Goal: Information Seeking & Learning: Learn about a topic

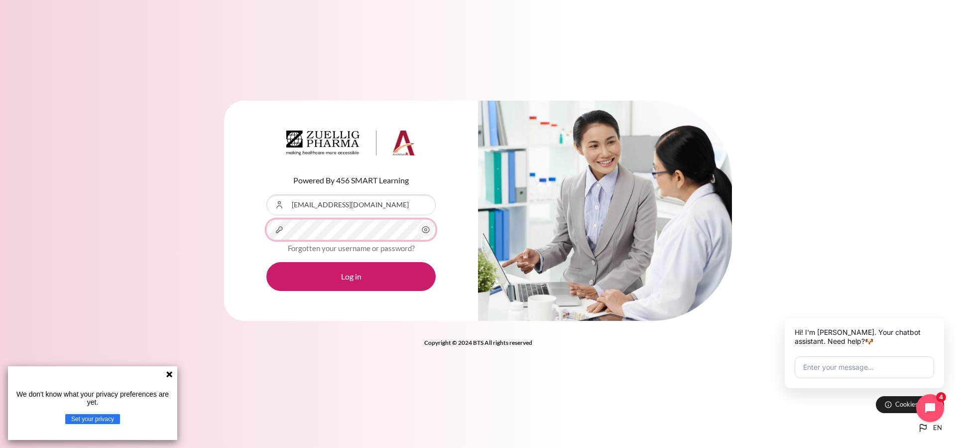
click at [266, 262] on button "Log in" at bounding box center [350, 276] width 169 height 29
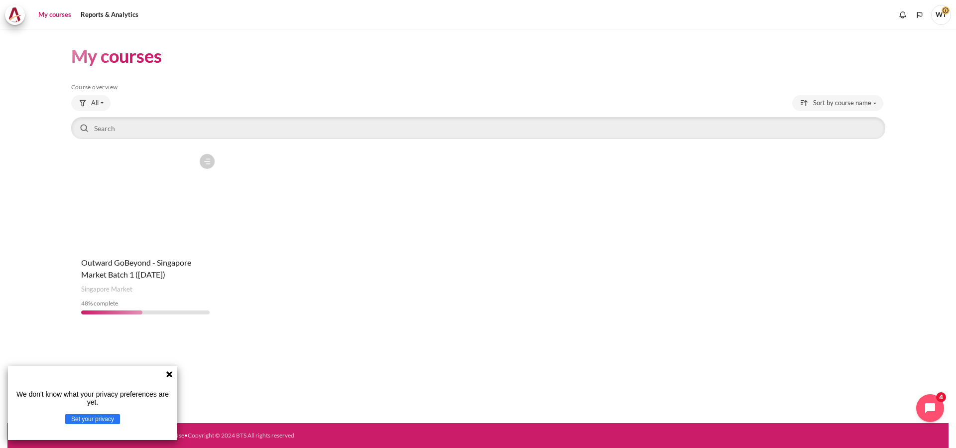
click at [129, 224] on figure "Content" at bounding box center [145, 199] width 148 height 100
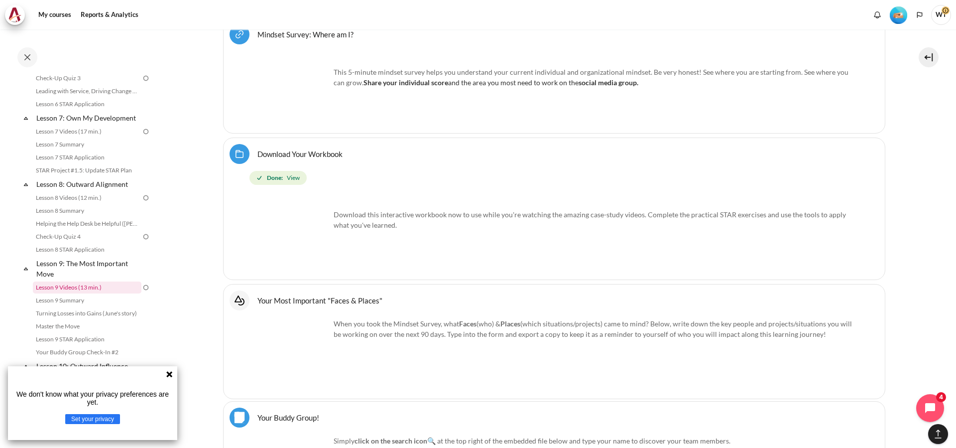
scroll to position [660, 0]
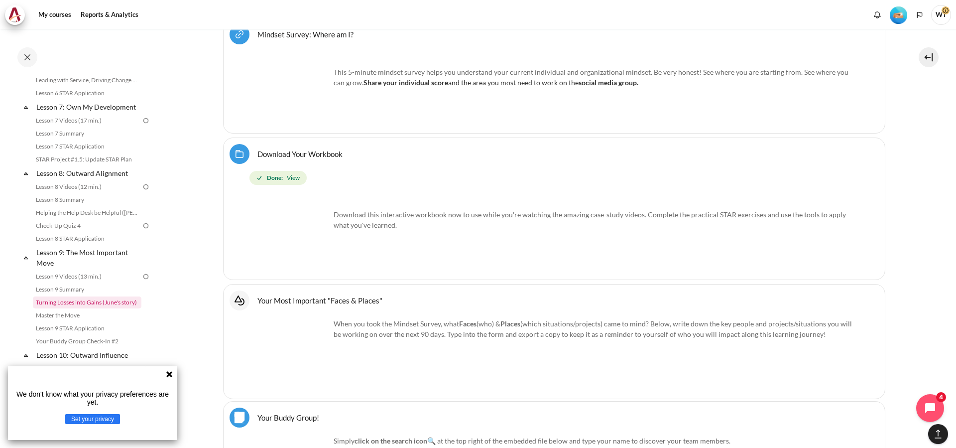
click at [97, 308] on link "Turning Losses into Gains (June's story)" at bounding box center [87, 302] width 109 height 12
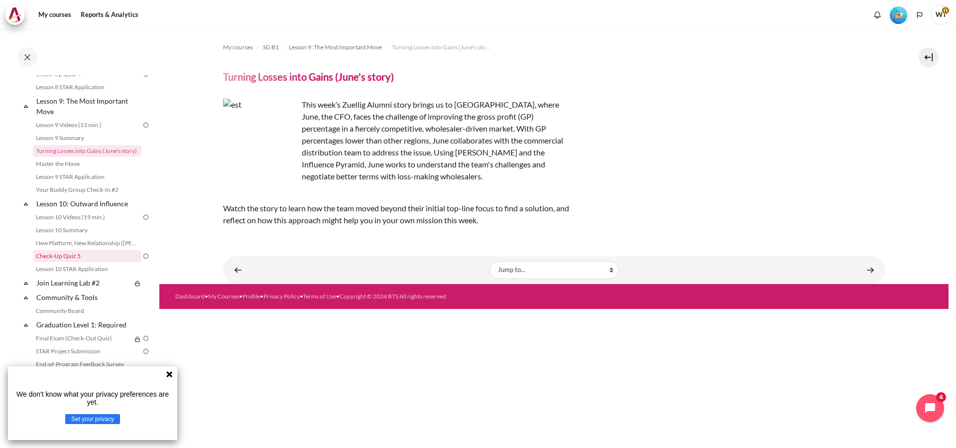
scroll to position [827, 0]
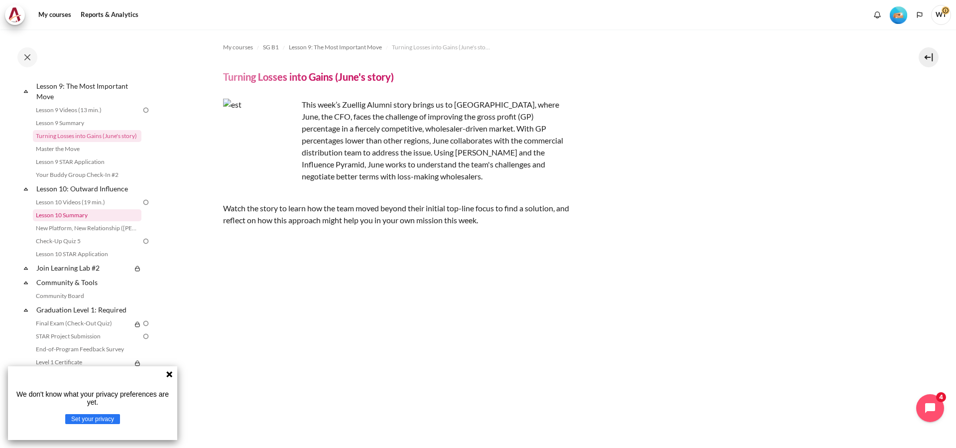
click at [89, 221] on link "Lesson 10 Summary" at bounding box center [87, 215] width 109 height 12
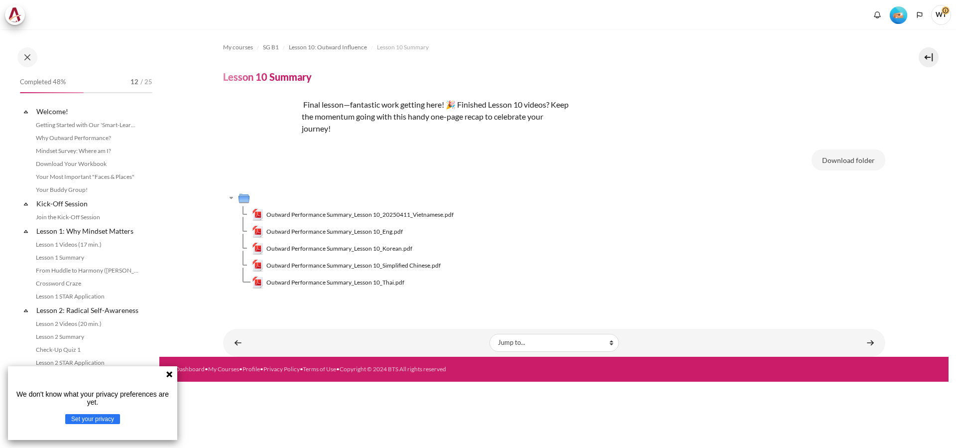
scroll to position [804, 0]
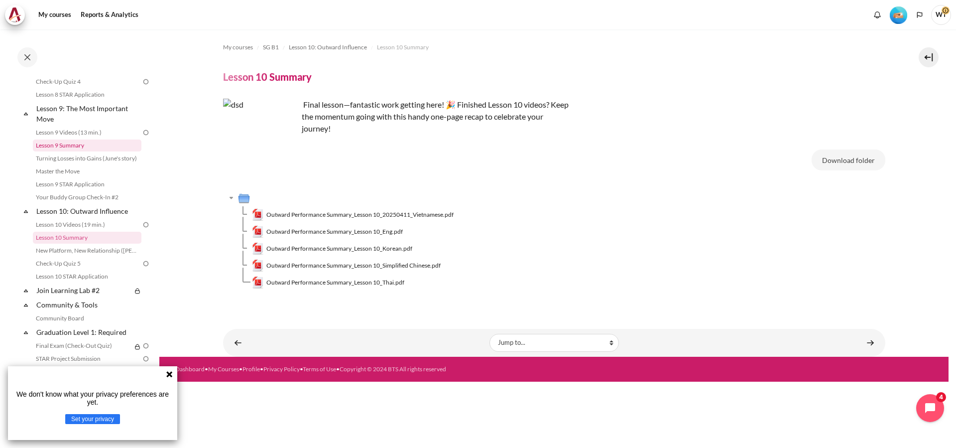
click at [76, 151] on link "Lesson 9 Summary" at bounding box center [87, 145] width 109 height 12
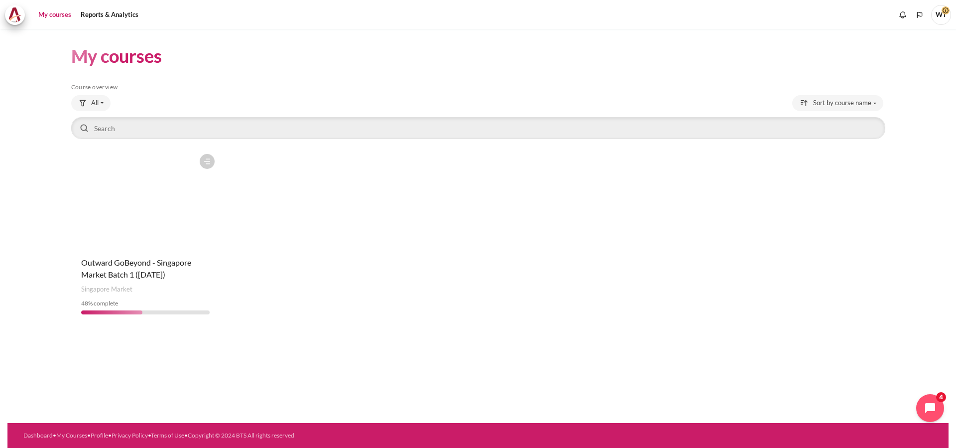
click at [120, 206] on figure "Content" at bounding box center [145, 199] width 148 height 100
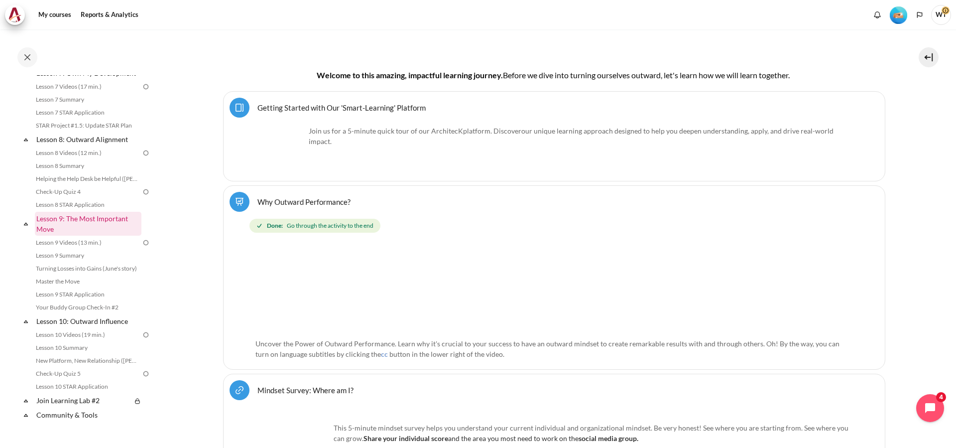
scroll to position [711, 0]
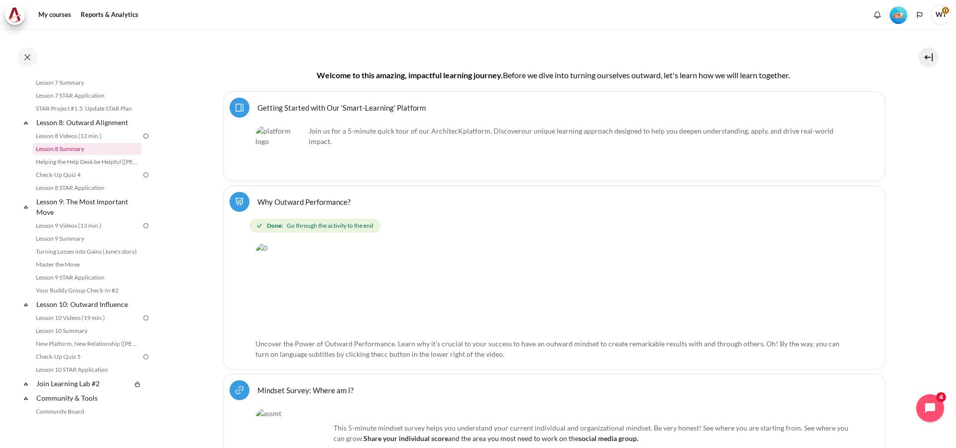
click at [90, 155] on link "Lesson 8 Summary" at bounding box center [87, 149] width 109 height 12
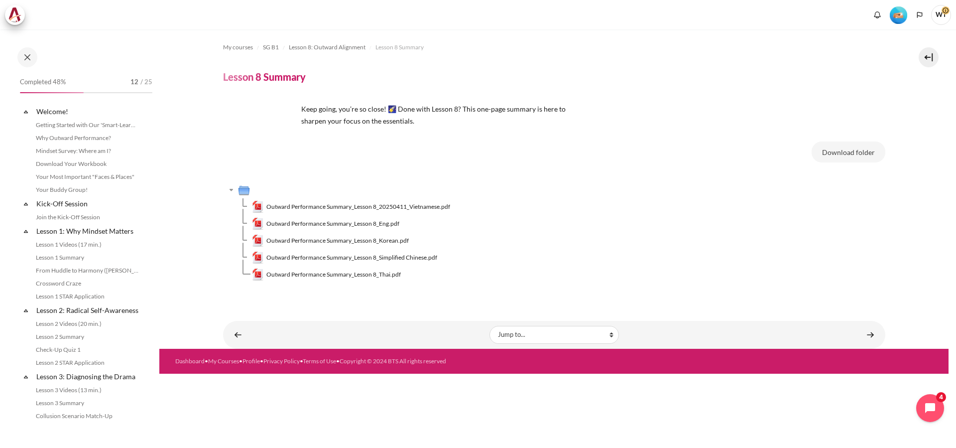
scroll to position [622, 0]
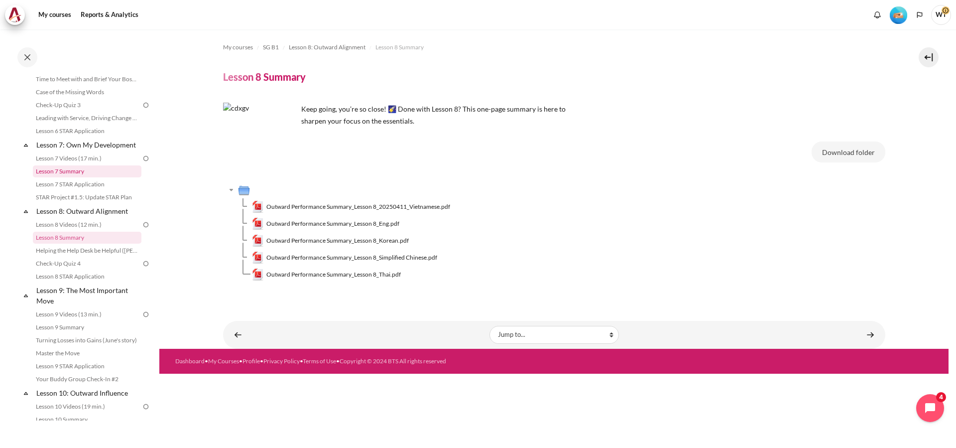
click at [77, 177] on link "Lesson 7 Summary" at bounding box center [87, 171] width 109 height 12
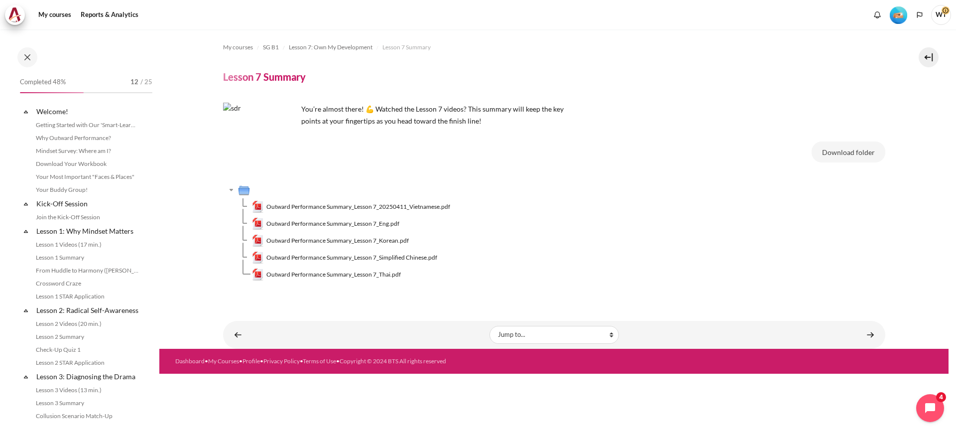
click at [370, 226] on span "Outward Performance Summary_Lesson 7_Eng.pdf" at bounding box center [332, 223] width 133 height 9
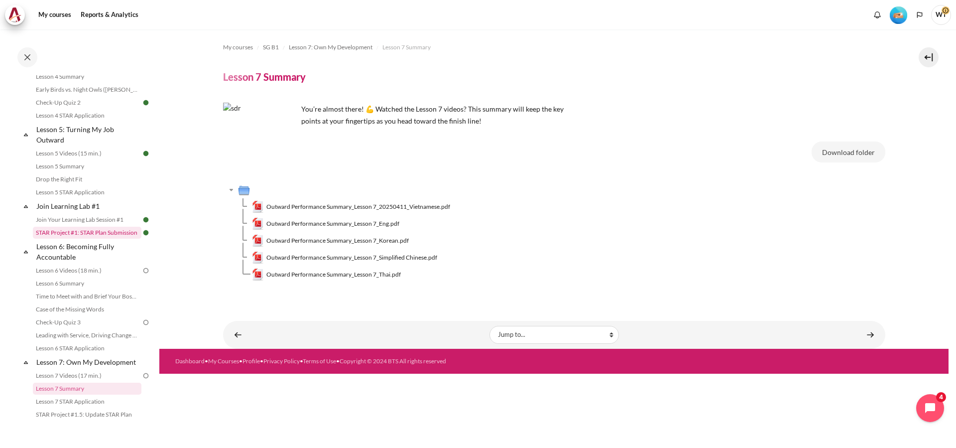
scroll to position [404, 0]
click at [97, 278] on link "Lesson 6 Videos (18 min.)" at bounding box center [87, 272] width 109 height 12
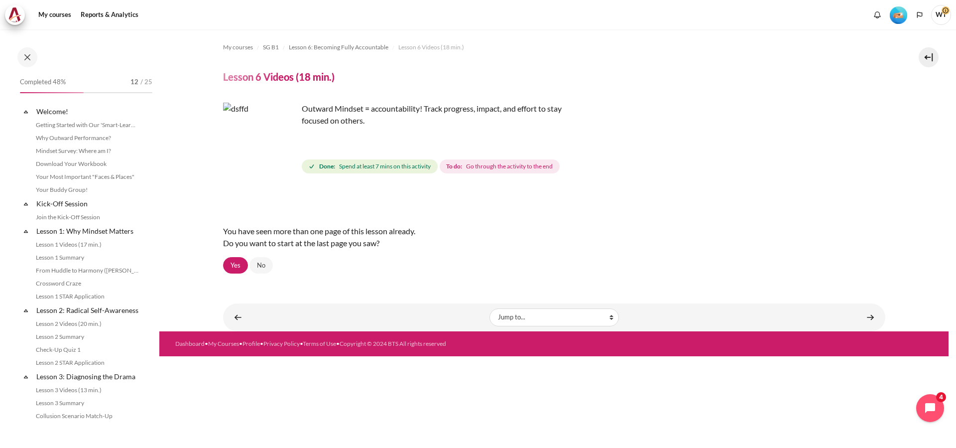
scroll to position [438, 0]
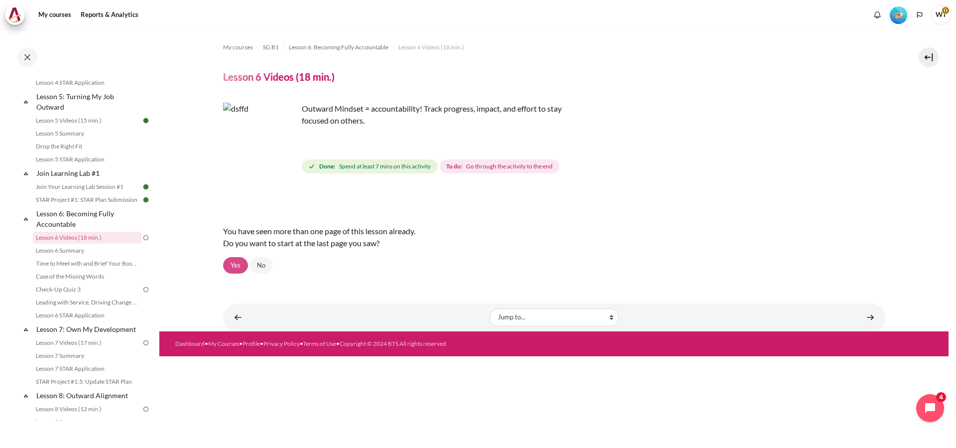
click at [232, 267] on link "Yes" at bounding box center [235, 265] width 25 height 17
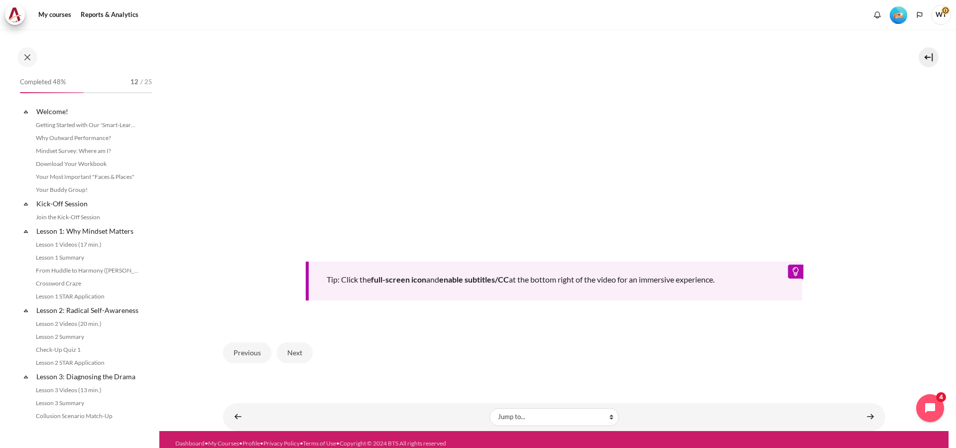
scroll to position [439, 0]
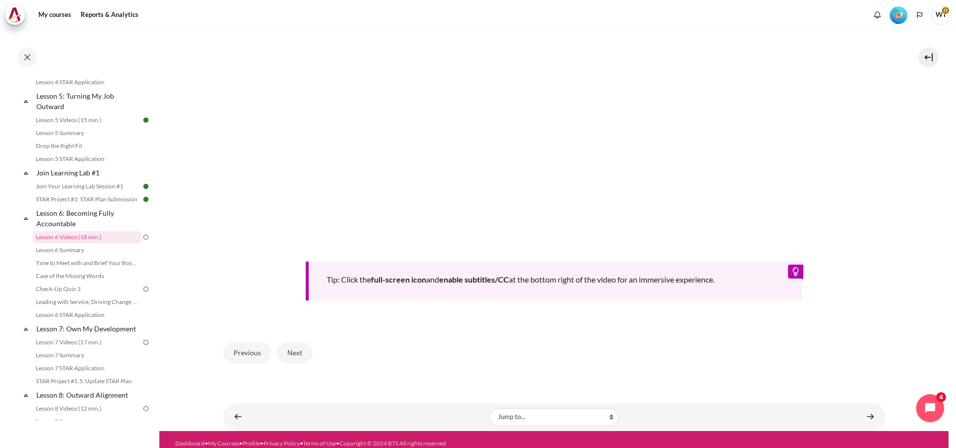
click at [838, 298] on div "Tip: Click the full-screen icon and enable subtitles/CC at the bottom right of …" at bounding box center [554, 82] width 662 height 435
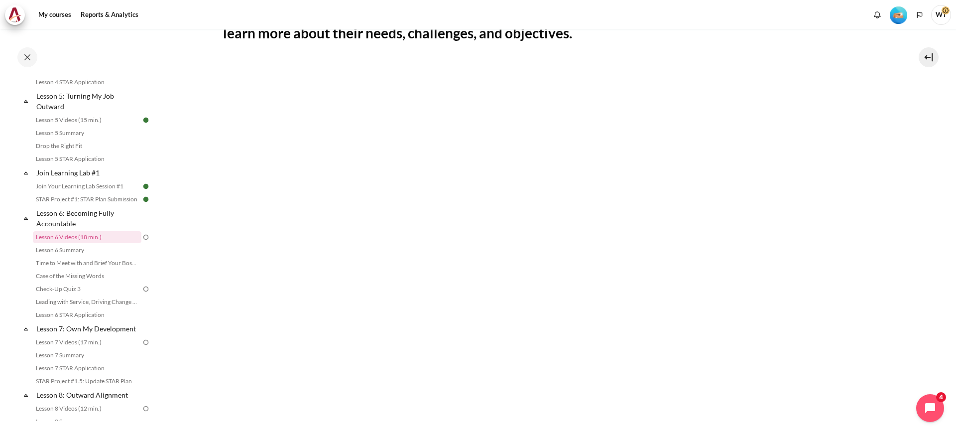
scroll to position [414, 0]
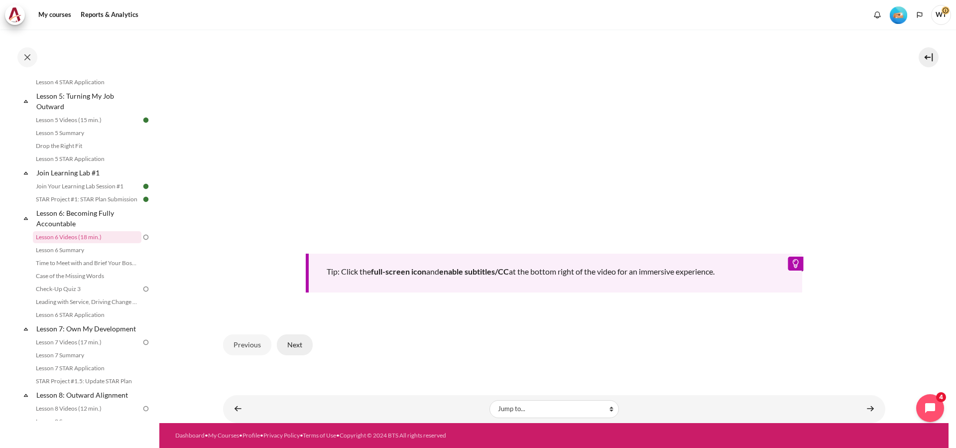
click at [288, 342] on button "Next" at bounding box center [295, 344] width 36 height 21
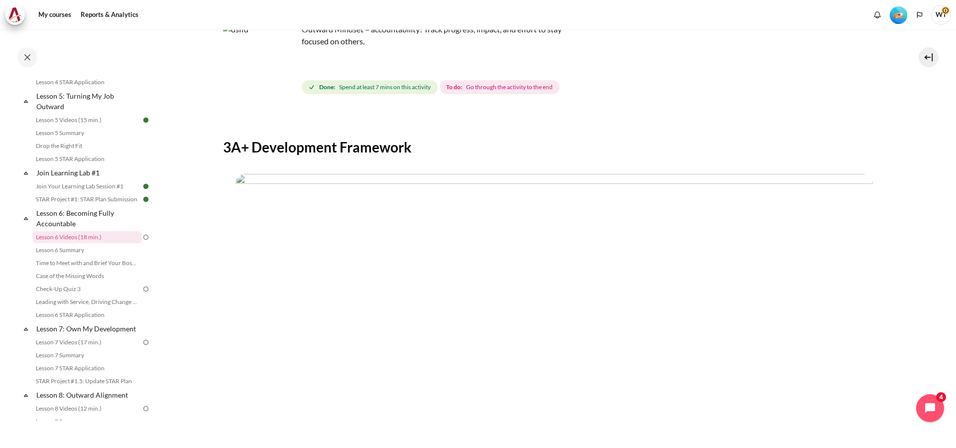
scroll to position [102, 0]
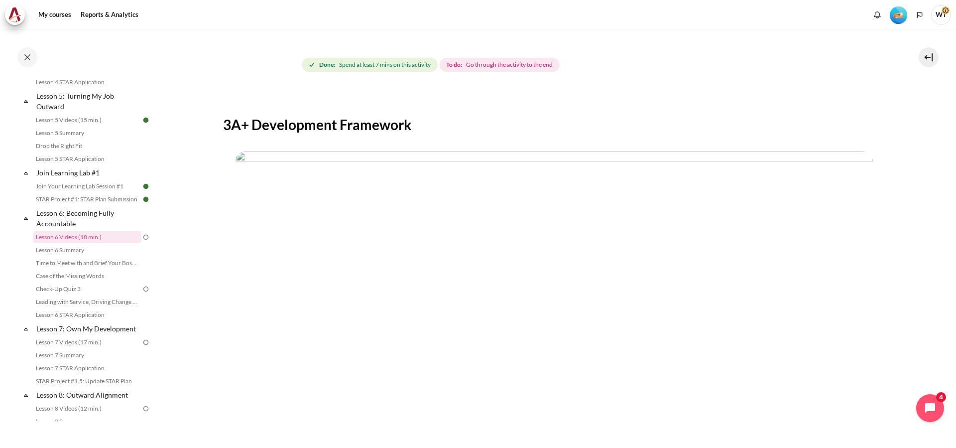
click at [585, 188] on img "Content" at bounding box center [554, 330] width 637 height 358
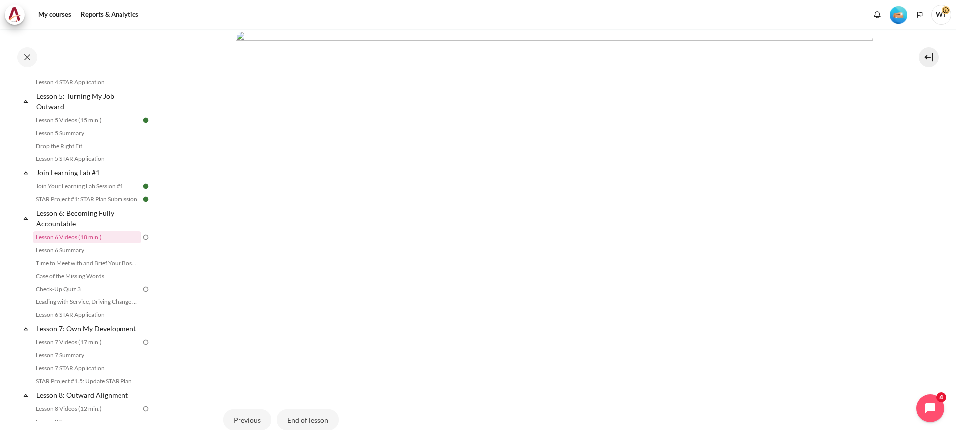
scroll to position [297, 0]
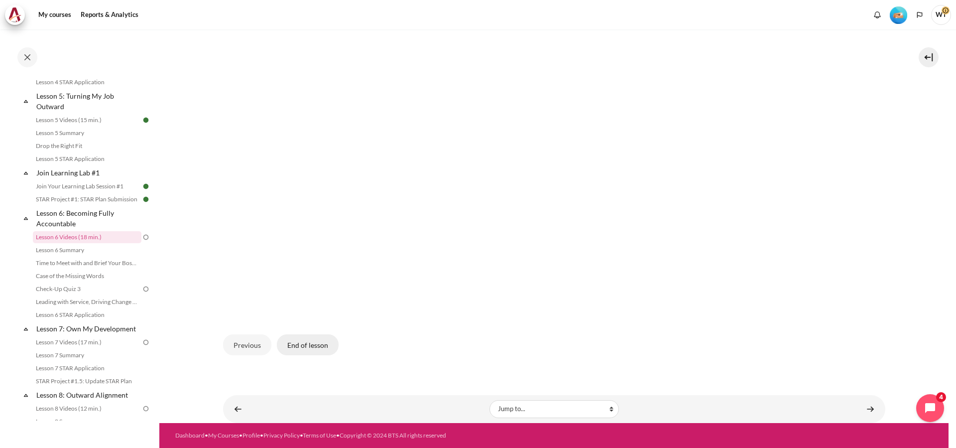
click at [295, 344] on button "End of lesson" at bounding box center [308, 344] width 62 height 21
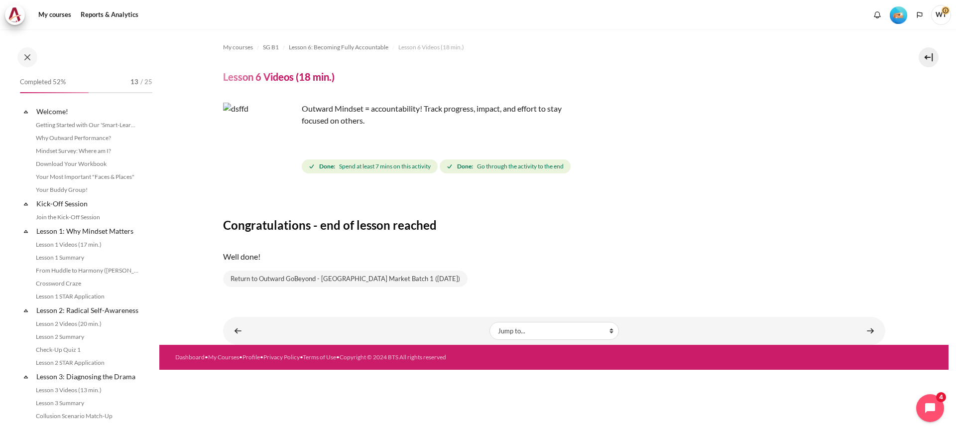
scroll to position [439, 0]
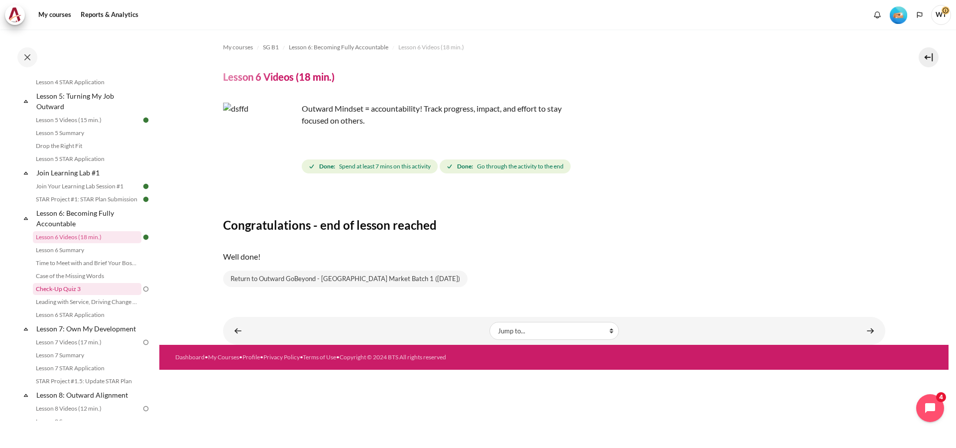
click at [106, 295] on link "Check-Up Quiz 3" at bounding box center [87, 289] width 109 height 12
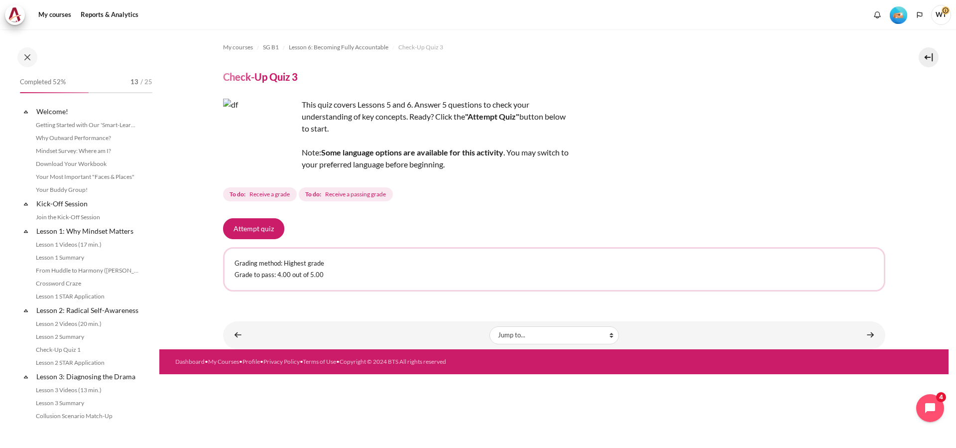
scroll to position [490, 0]
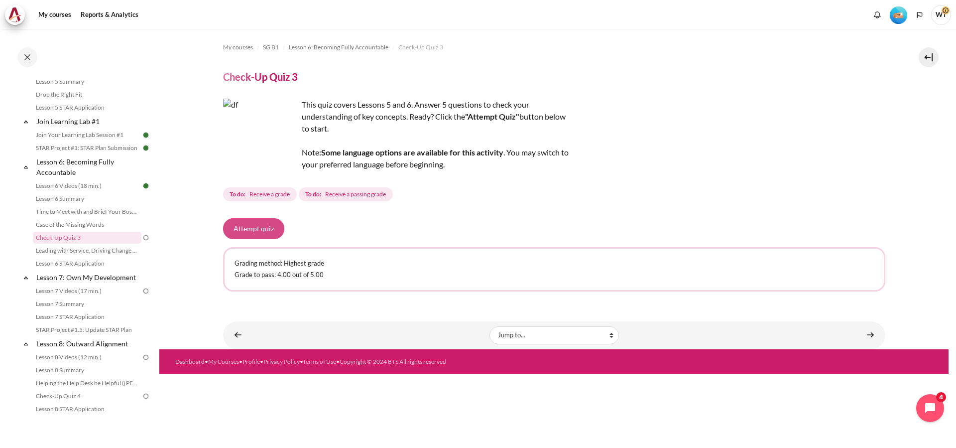
click at [269, 224] on button "Attempt quiz" at bounding box center [253, 228] width 61 height 21
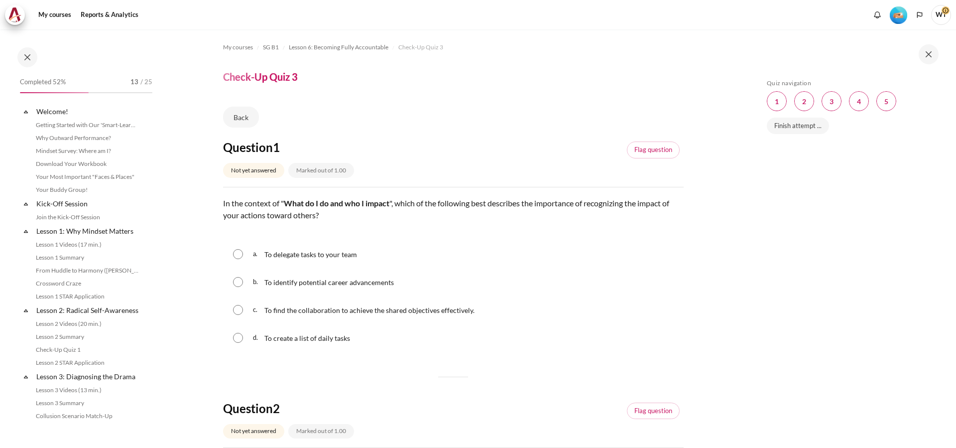
scroll to position [490, 0]
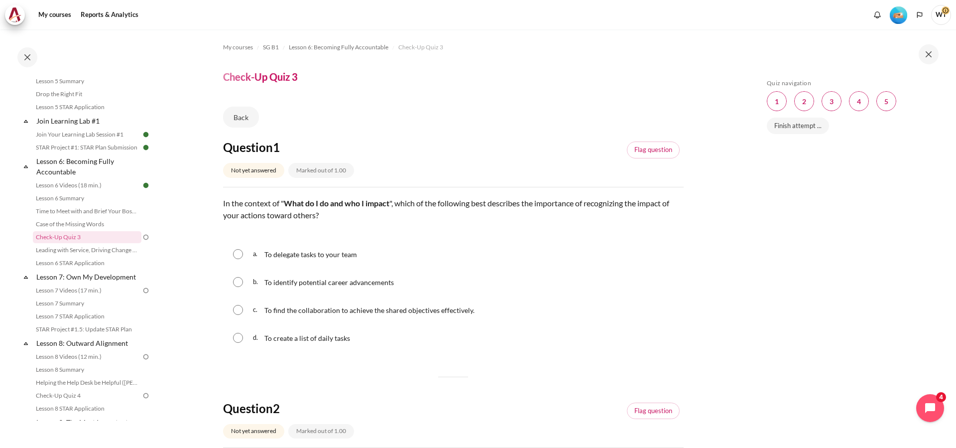
click at [239, 310] on input "Content" at bounding box center [238, 310] width 10 height 10
radio input "true"
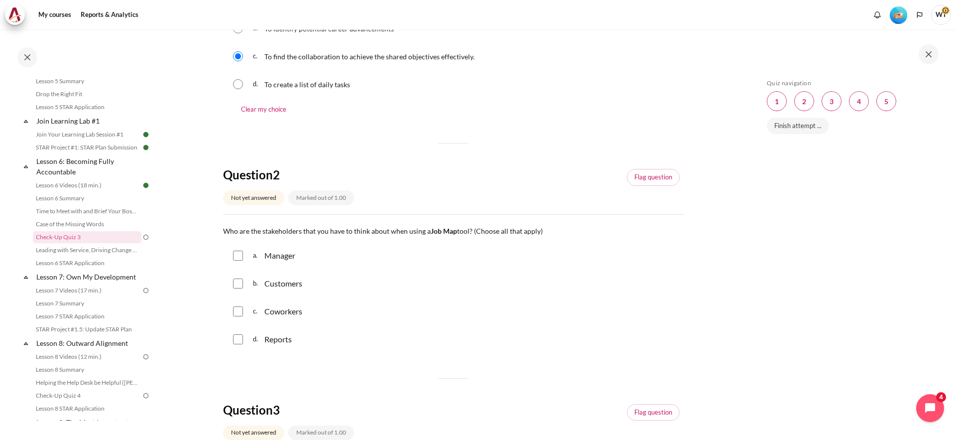
scroll to position [254, 0]
click at [238, 310] on input "Content" at bounding box center [238, 311] width 10 height 10
checkbox input "true"
click at [238, 256] on input "Content" at bounding box center [238, 255] width 10 height 10
checkbox input "true"
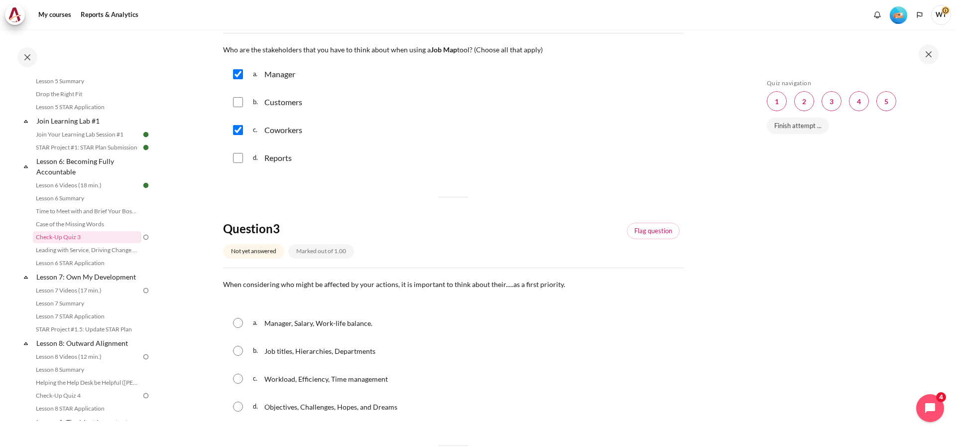
scroll to position [457, 0]
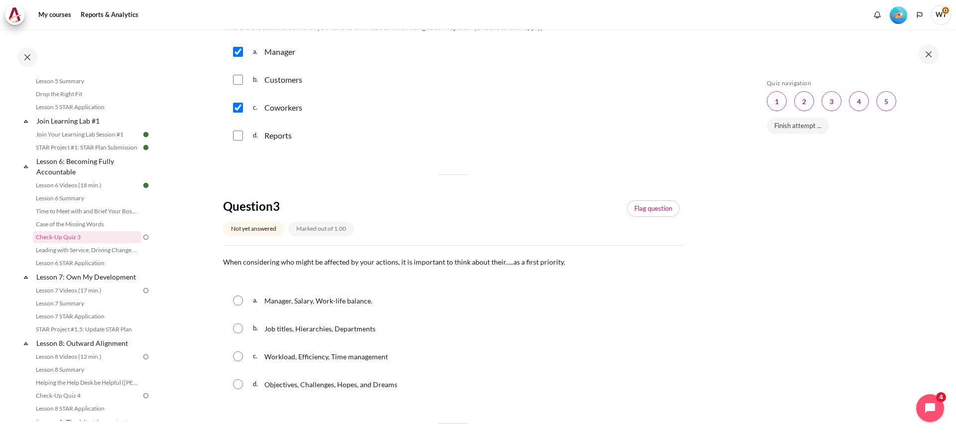
click at [239, 354] on input "Content" at bounding box center [238, 356] width 10 height 10
radio input "true"
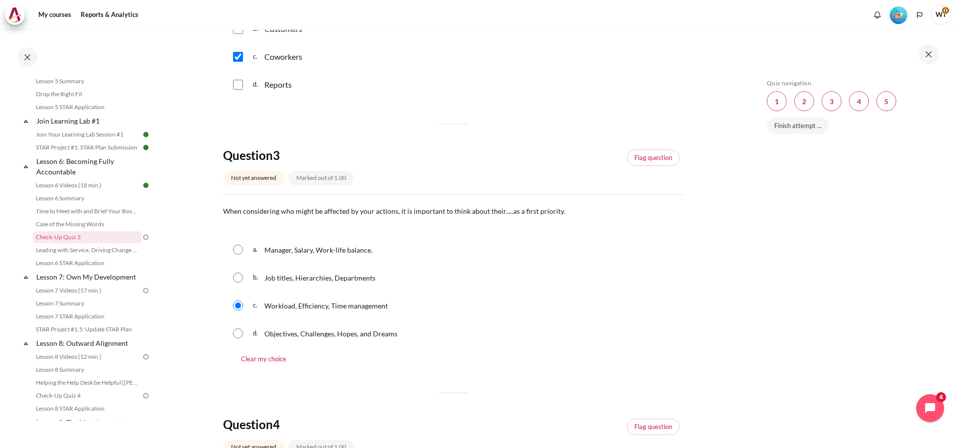
click at [239, 330] on input "Content" at bounding box center [238, 333] width 10 height 10
radio input "true"
click at [240, 302] on input "Content" at bounding box center [238, 305] width 10 height 10
radio input "true"
click at [238, 336] on input "Content" at bounding box center [238, 333] width 10 height 10
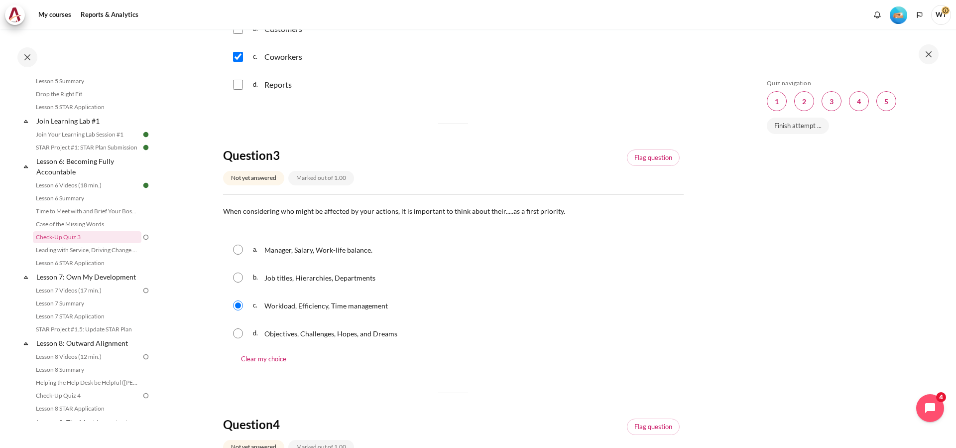
radio input "true"
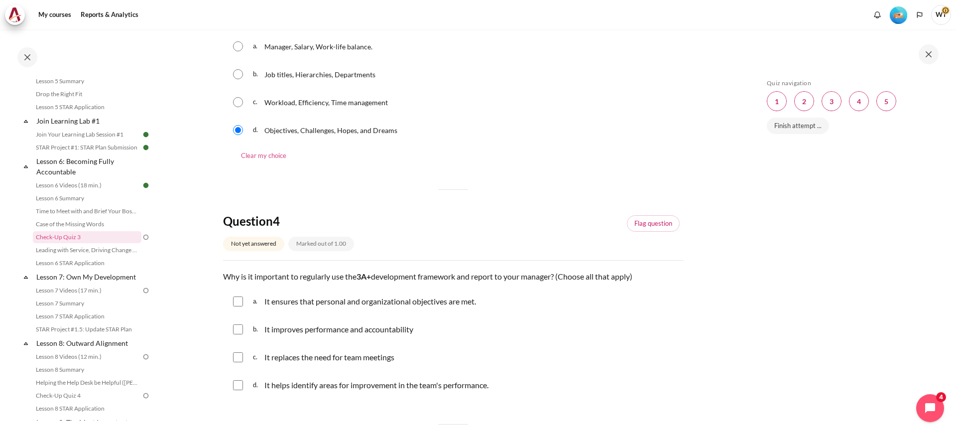
scroll to position [762, 0]
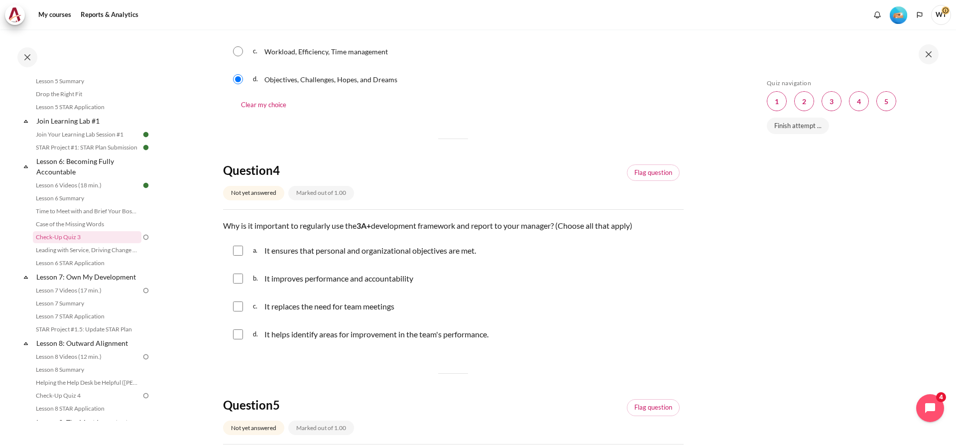
click at [235, 280] on input "Content" at bounding box center [238, 278] width 10 height 10
checkbox input "true"
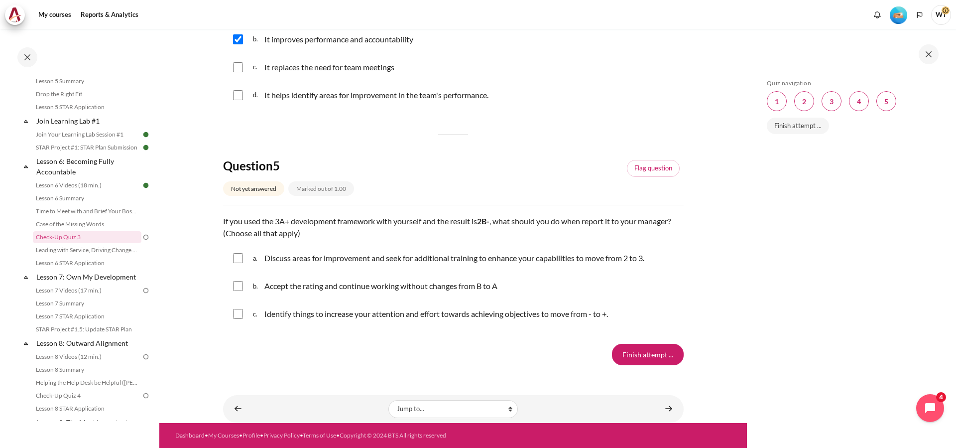
scroll to position [848, 0]
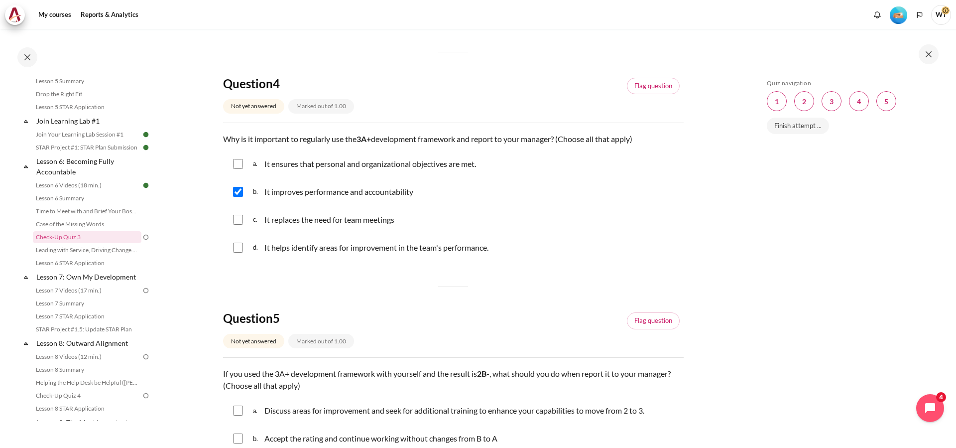
click at [235, 250] on input "Content" at bounding box center [238, 247] width 10 height 10
checkbox input "true"
click at [239, 164] on input "Content" at bounding box center [238, 164] width 10 height 10
checkbox input "true"
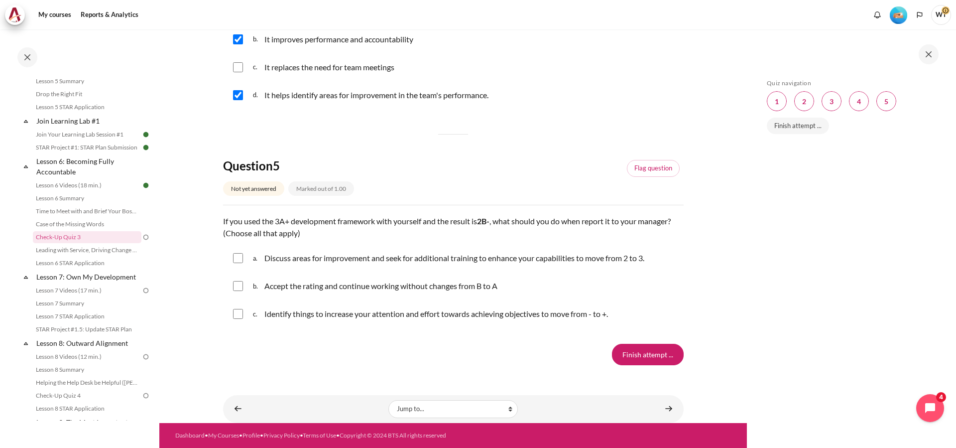
click at [233, 260] on div "a. Discuss areas for improvement and seek for additional training to enhance yo…" at bounding box center [453, 258] width 461 height 26
click at [240, 260] on input "Content" at bounding box center [238, 258] width 10 height 10
checkbox input "true"
click at [238, 319] on div "c. Identify things to increase your attention and effort towards achieving obje…" at bounding box center [453, 314] width 461 height 26
click at [237, 313] on input "Content" at bounding box center [238, 314] width 10 height 10
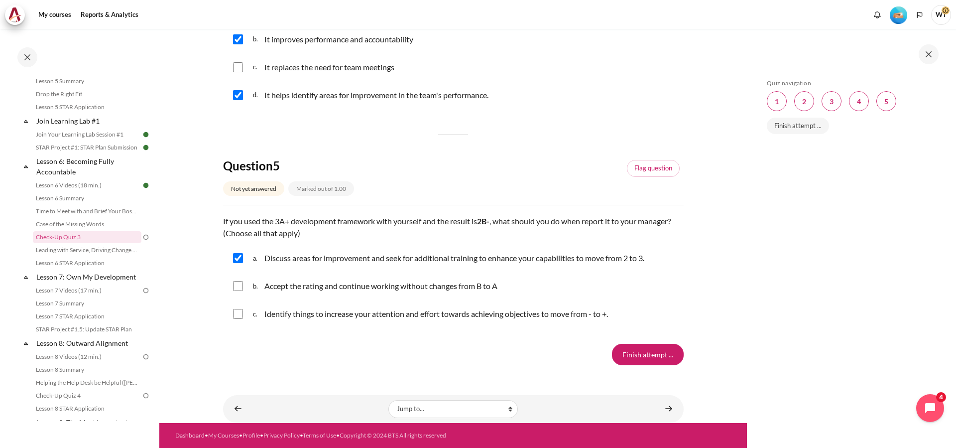
checkbox input "true"
click at [633, 356] on input "Finish attempt ..." at bounding box center [648, 354] width 72 height 21
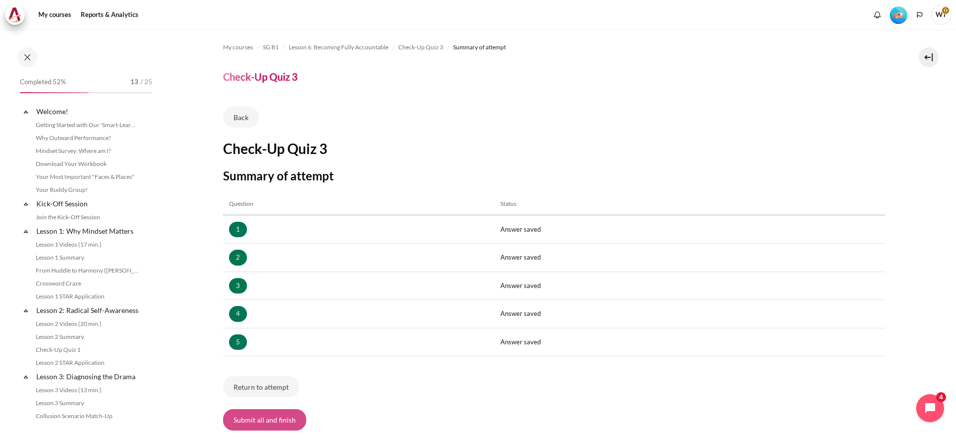
scroll to position [490, 0]
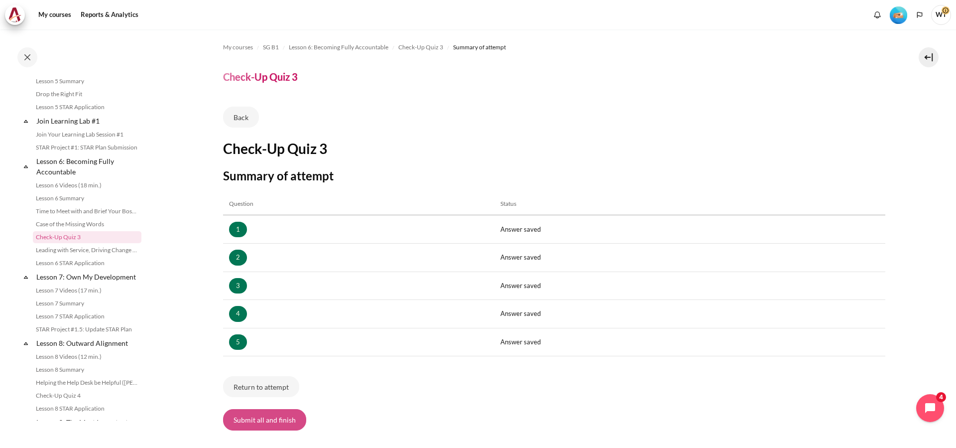
click at [274, 420] on button "Submit all and finish" at bounding box center [264, 419] width 83 height 21
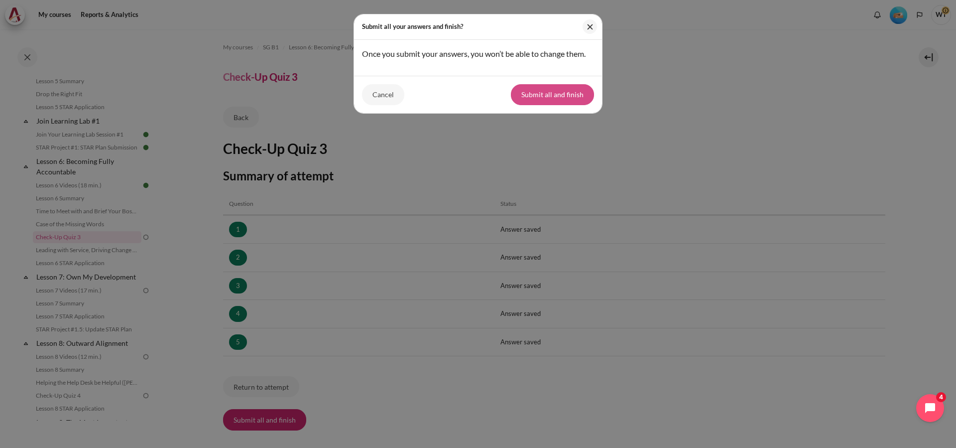
click at [539, 105] on button "Submit all and finish" at bounding box center [552, 94] width 83 height 21
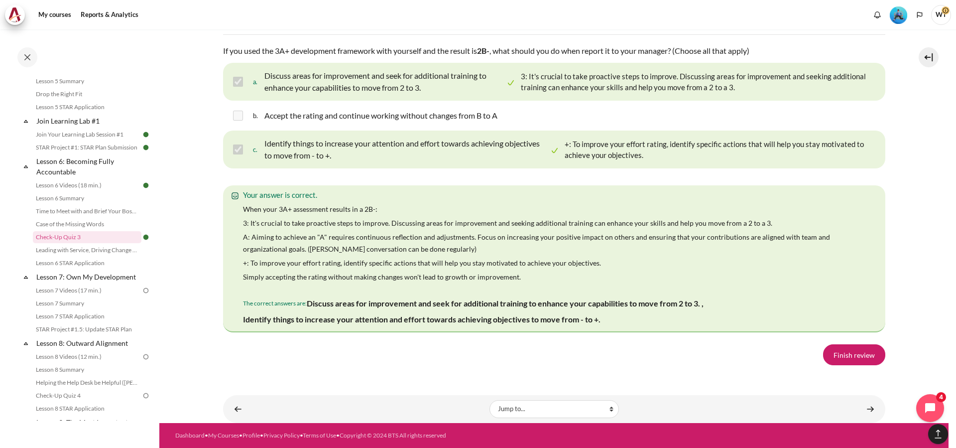
scroll to position [1811, 0]
click at [864, 349] on link "Finish review" at bounding box center [854, 354] width 62 height 21
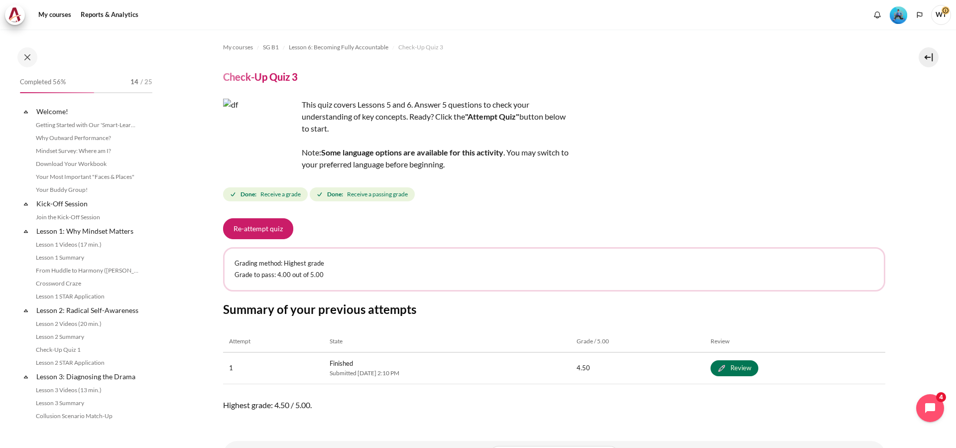
scroll to position [490, 0]
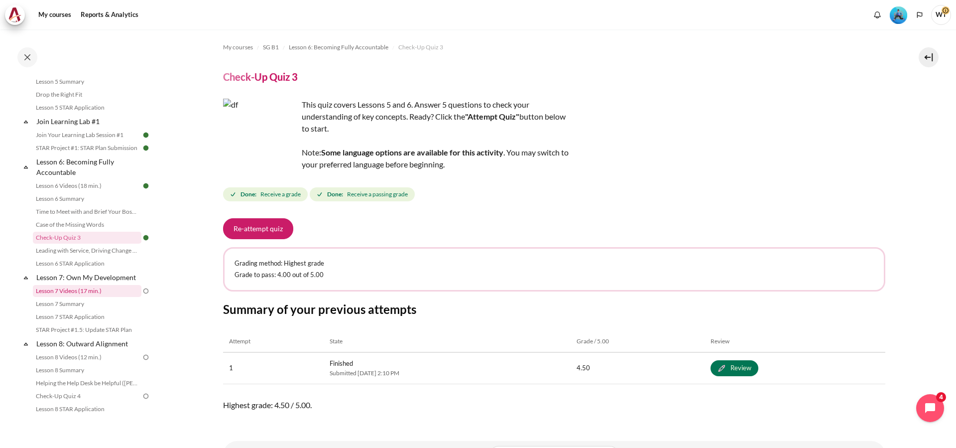
click at [90, 297] on link "Lesson 7 Videos (17 min.)" at bounding box center [87, 291] width 109 height 12
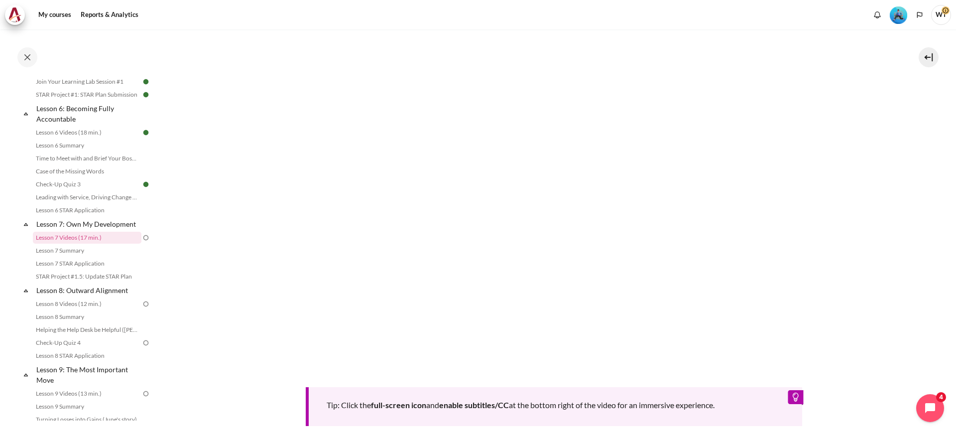
scroll to position [438, 0]
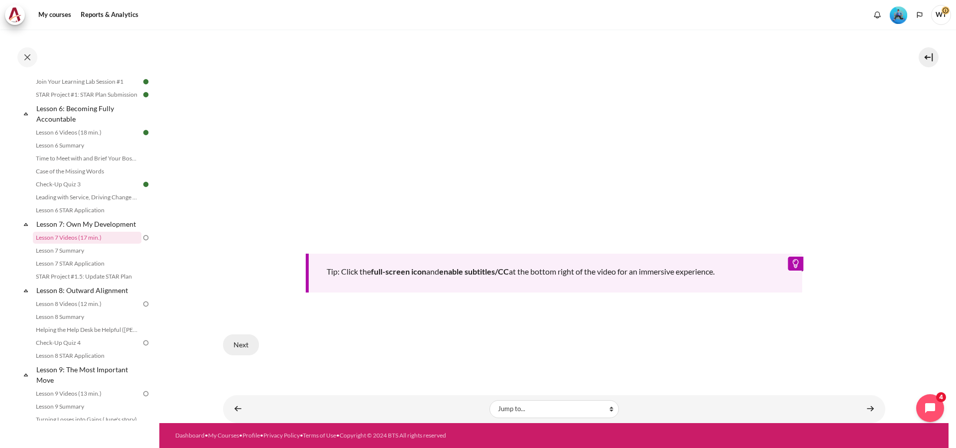
click at [245, 341] on button "Next" at bounding box center [241, 344] width 36 height 21
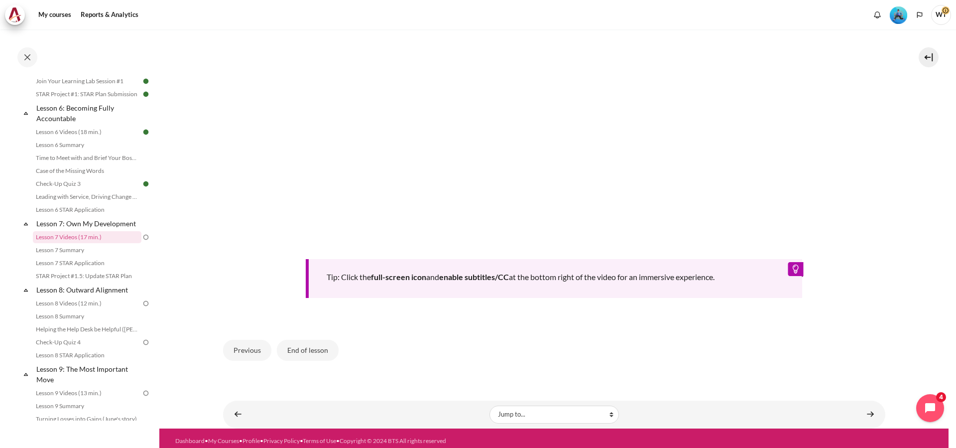
scroll to position [438, 0]
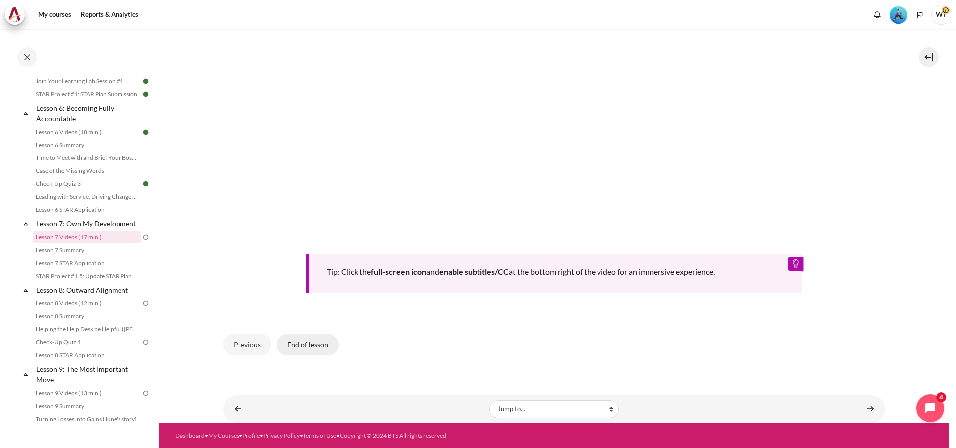
click at [304, 340] on button "End of lesson" at bounding box center [308, 344] width 62 height 21
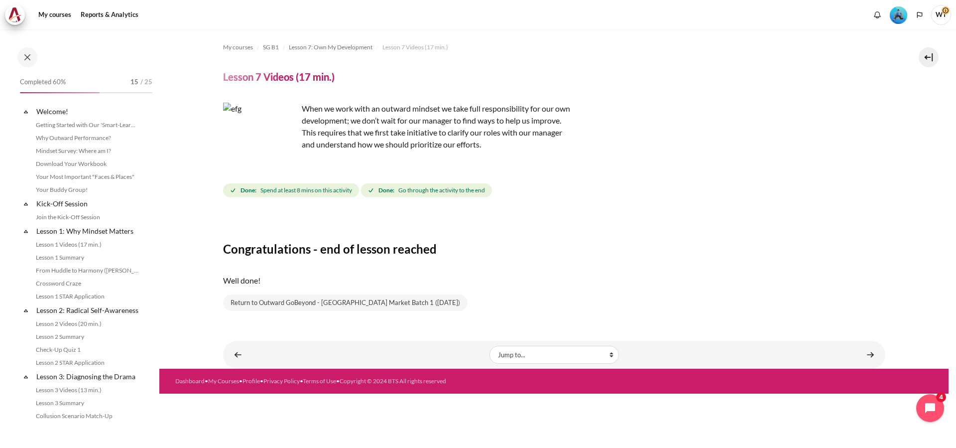
scroll to position [544, 0]
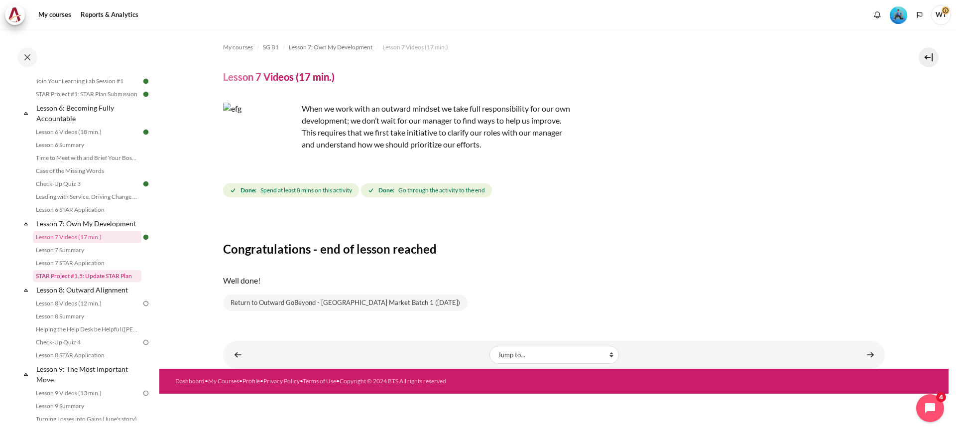
click at [104, 282] on link "STAR Project #1.5: Update STAR Plan" at bounding box center [87, 276] width 109 height 12
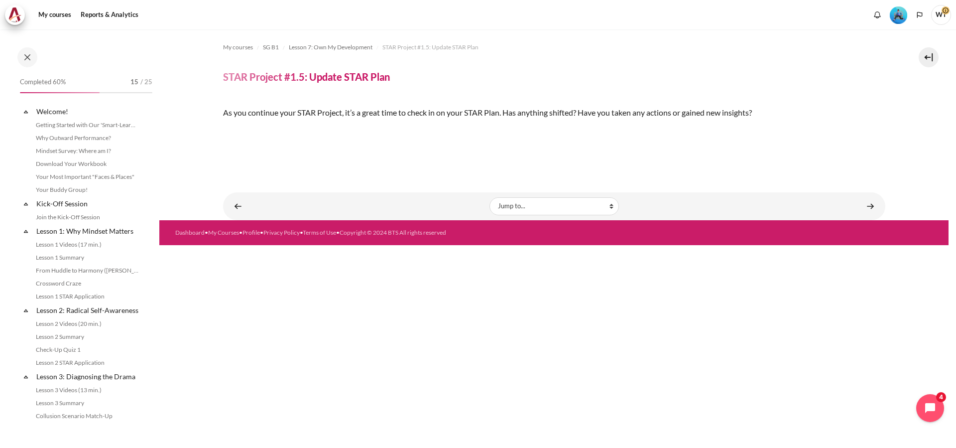
scroll to position [582, 0]
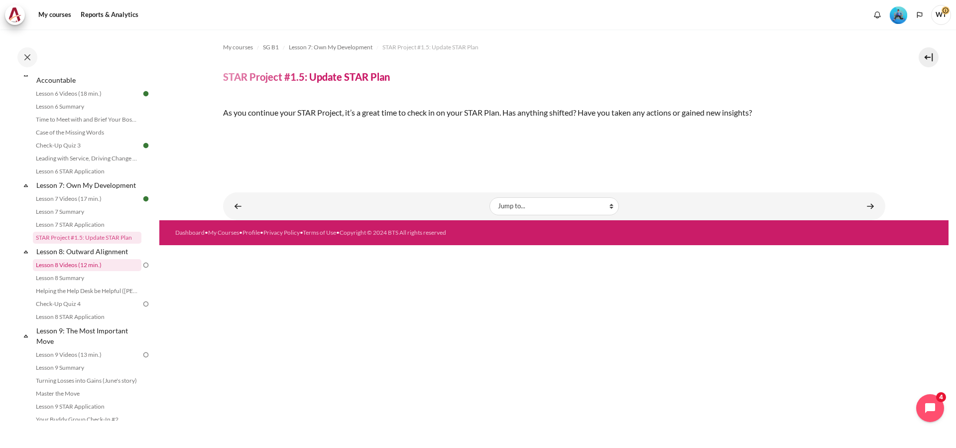
click at [81, 271] on link "Lesson 8 Videos (12 min.)" at bounding box center [87, 265] width 109 height 12
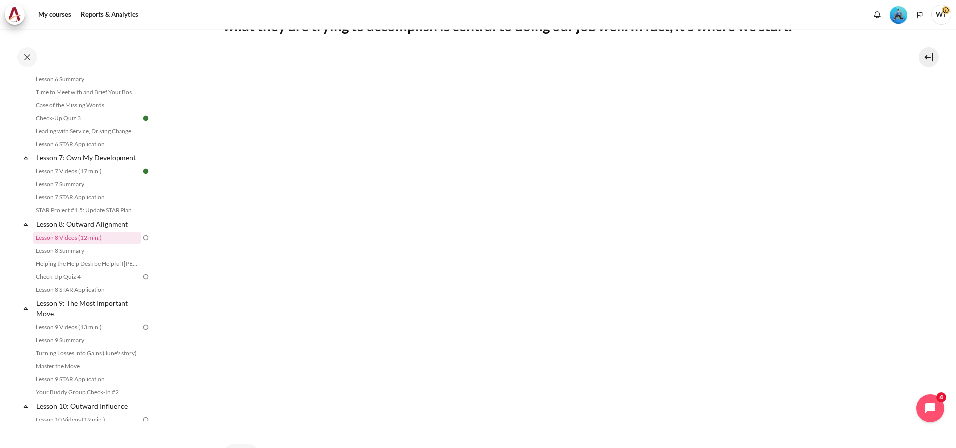
scroll to position [51, 0]
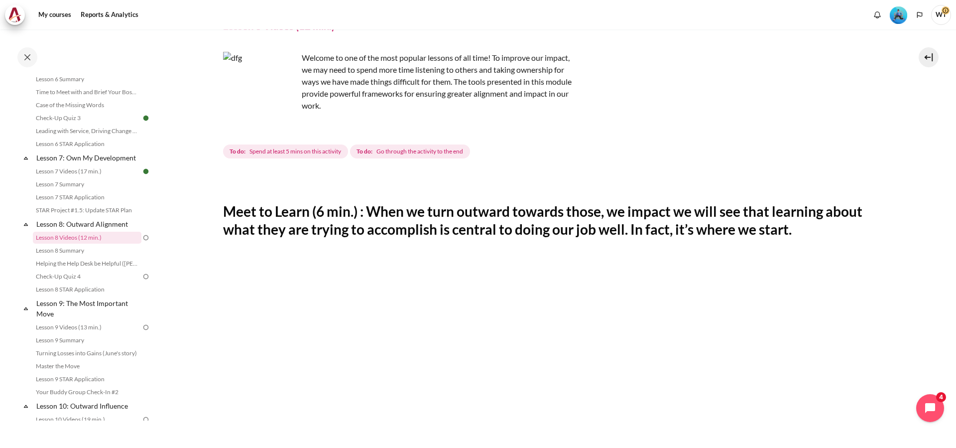
click at [431, 212] on h2 "Meet to Learn (6 min.) : When we turn outward towards those, we impact we will …" at bounding box center [554, 220] width 662 height 36
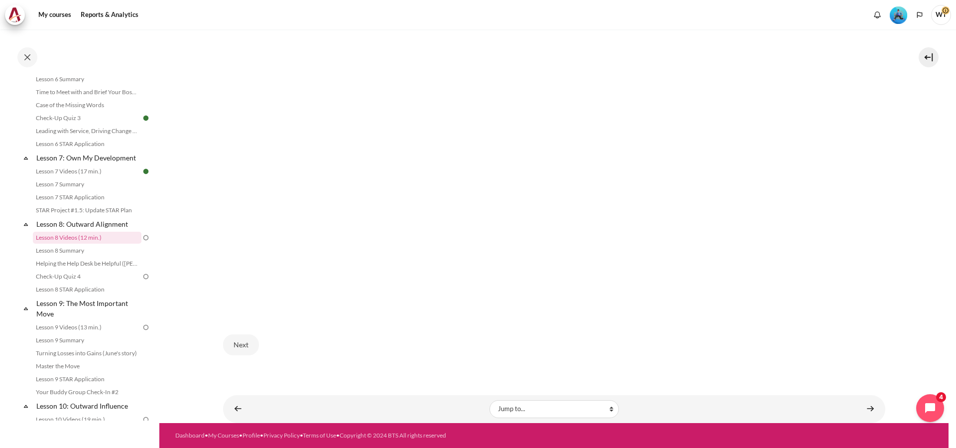
scroll to position [313, 0]
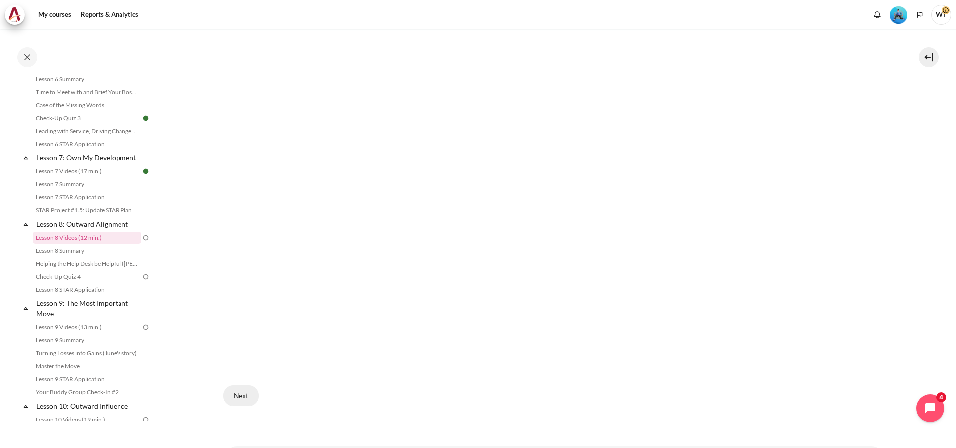
click at [240, 389] on button "Next" at bounding box center [241, 395] width 36 height 21
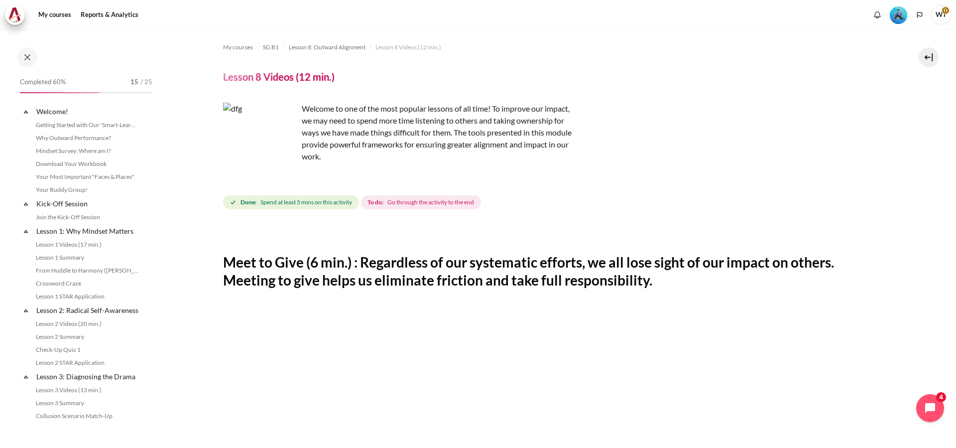
scroll to position [610, 0]
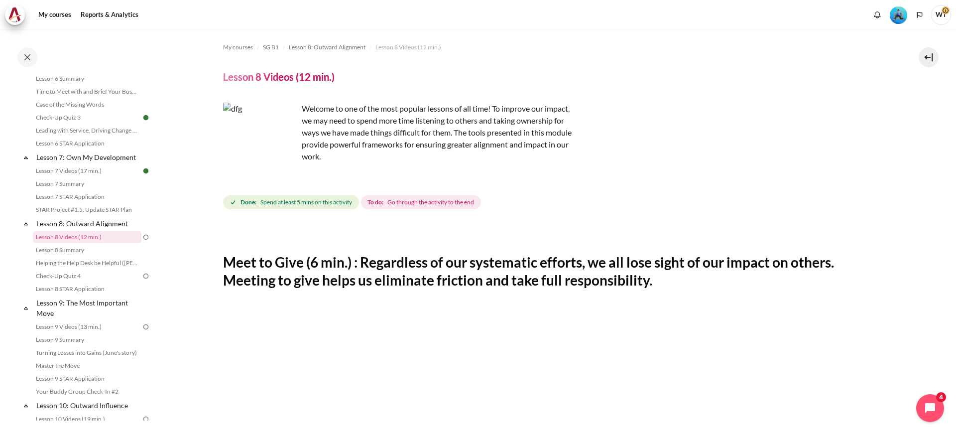
click at [239, 261] on h2 "Meet to Give (6 min.) : Regardless of our systematic efforts, we all lose sight…" at bounding box center [554, 271] width 662 height 36
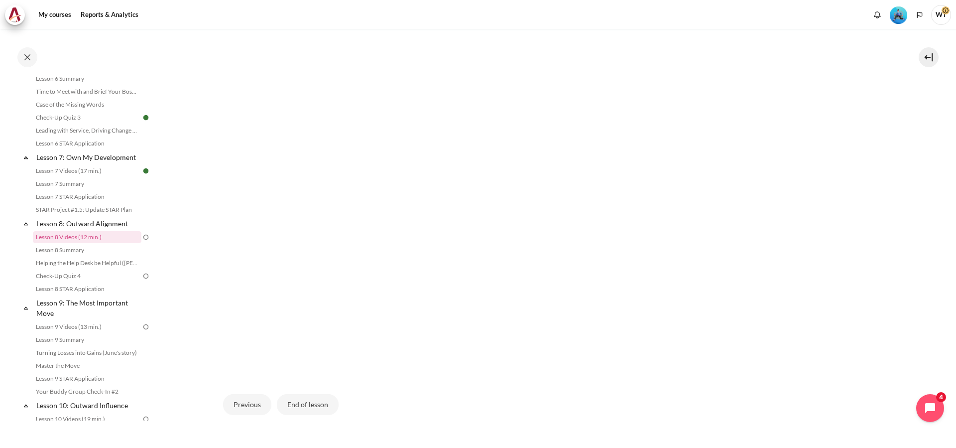
scroll to position [363, 0]
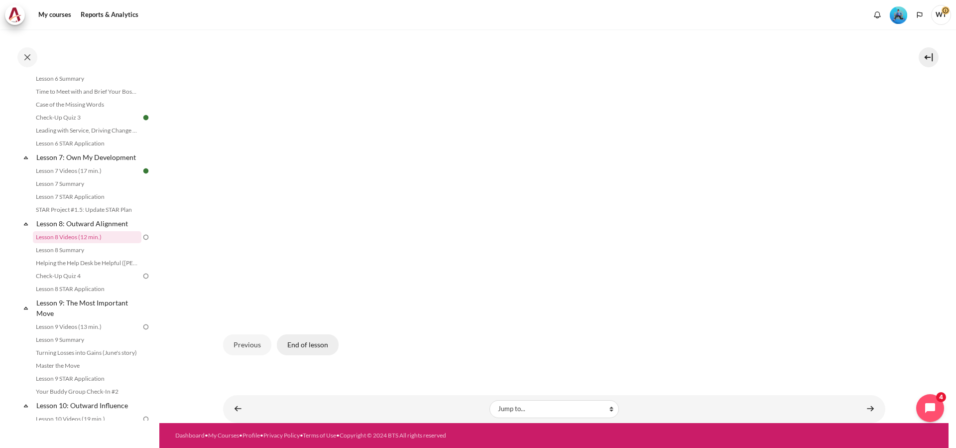
click at [299, 345] on button "End of lesson" at bounding box center [308, 344] width 62 height 21
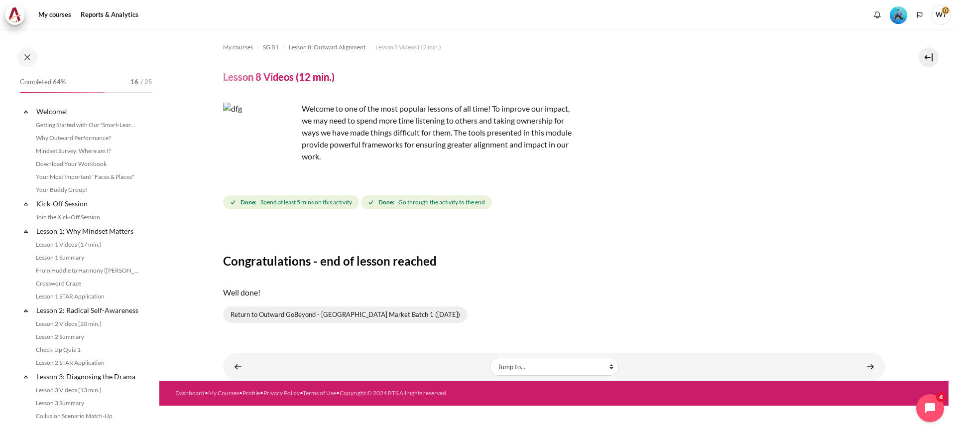
scroll to position [610, 0]
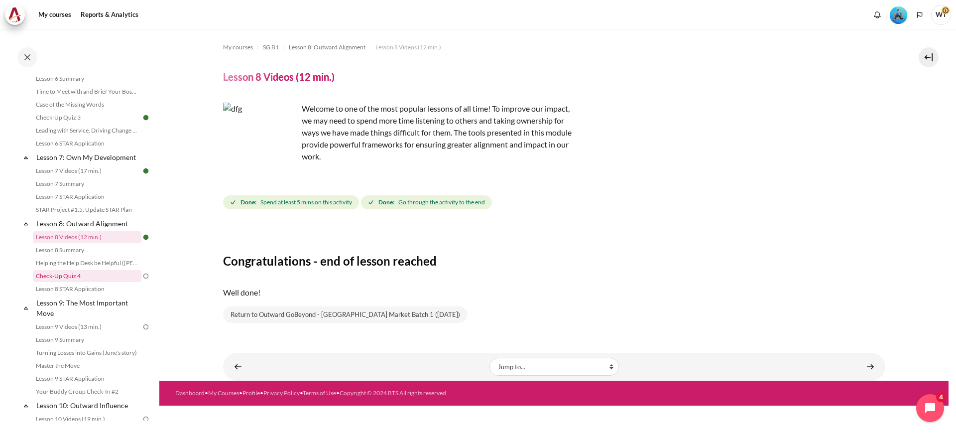
click at [95, 282] on link "Check-Up Quiz 4" at bounding box center [87, 276] width 109 height 12
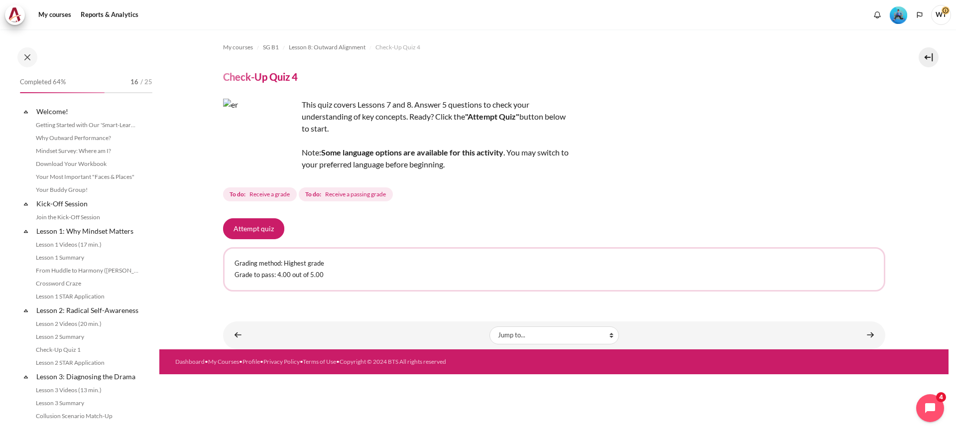
scroll to position [648, 0]
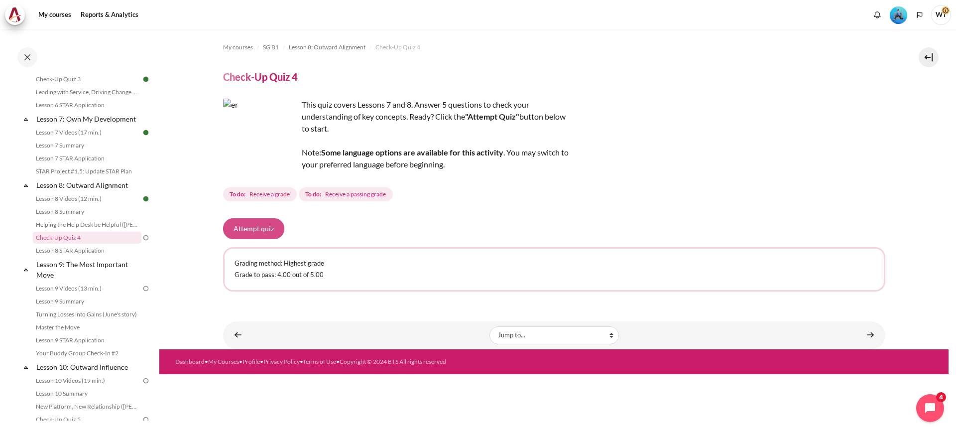
click at [265, 225] on button "Attempt quiz" at bounding box center [253, 228] width 61 height 21
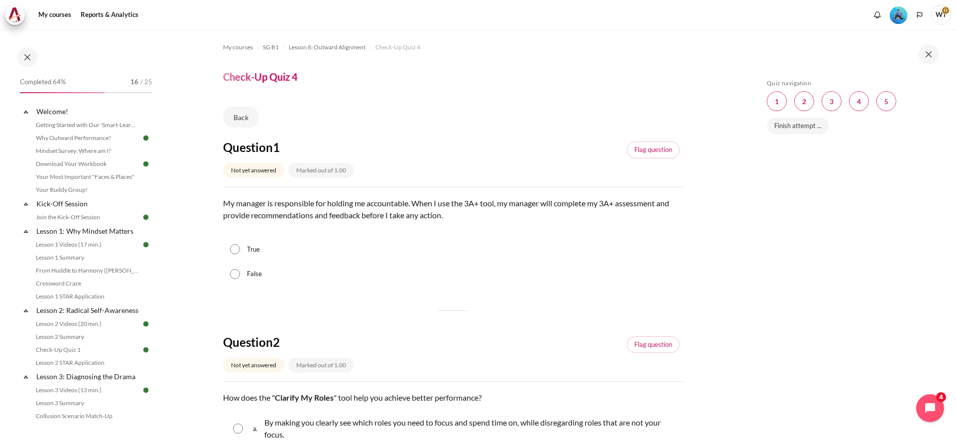
scroll to position [649, 0]
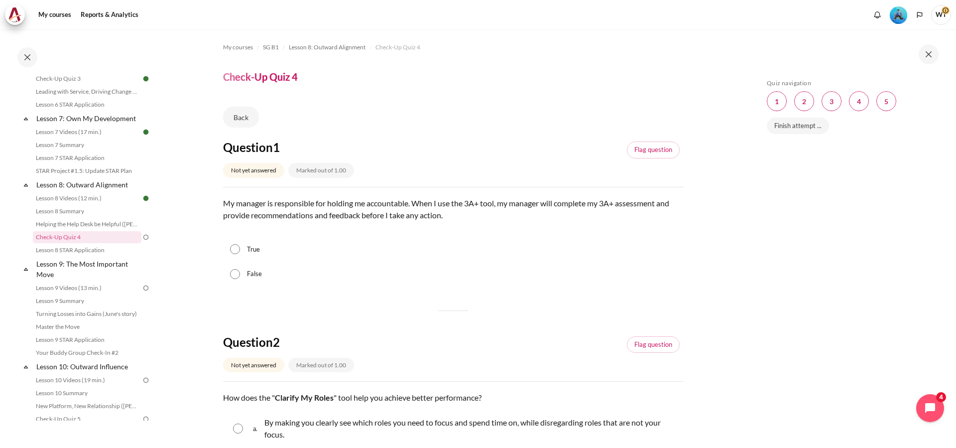
click at [234, 248] on input "True" at bounding box center [235, 249] width 10 height 10
radio input "true"
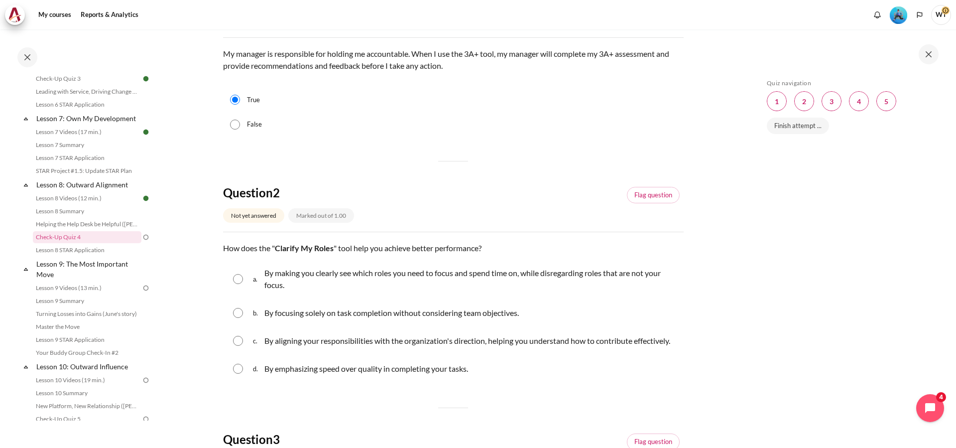
scroll to position [152, 0]
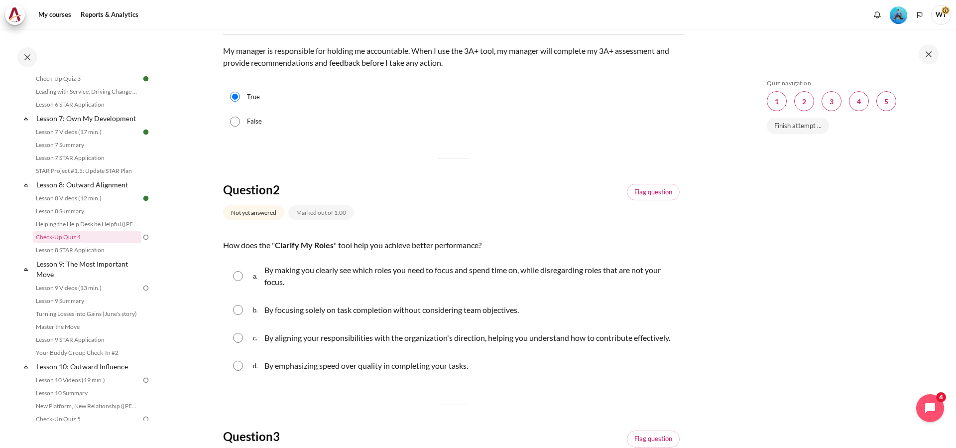
click at [237, 280] on input "Content" at bounding box center [238, 276] width 10 height 10
radio input "true"
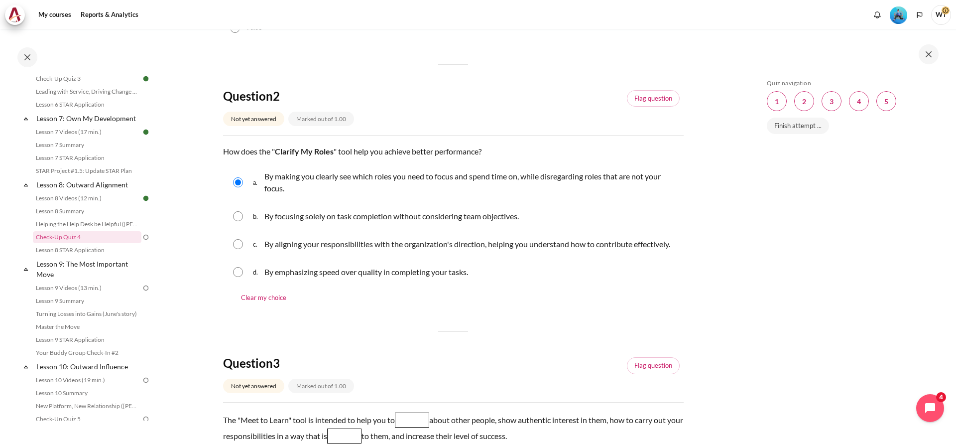
scroll to position [406, 0]
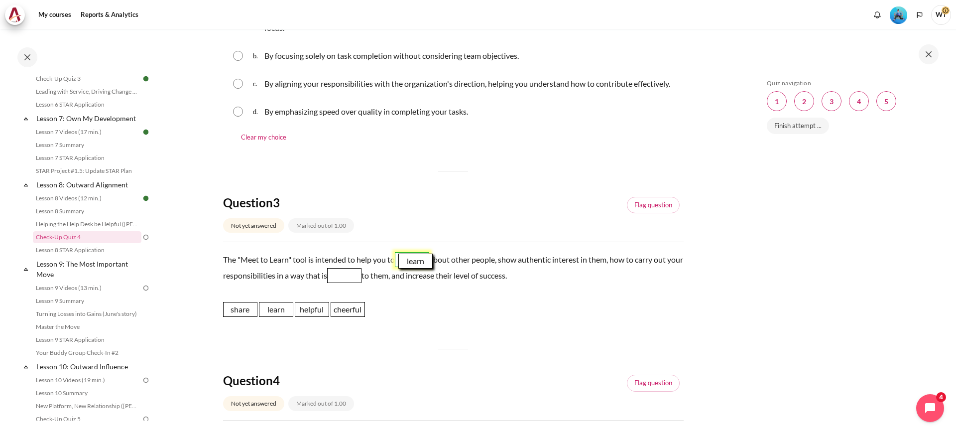
drag, startPoint x: 282, startPoint y: 322, endPoint x: 421, endPoint y: 274, distance: 147.1
click at [421, 268] on span "learn" at bounding box center [415, 260] width 34 height 15
drag, startPoint x: 325, startPoint y: 325, endPoint x: 377, endPoint y: 293, distance: 61.5
click at [376, 281] on span "helpful" at bounding box center [364, 273] width 34 height 15
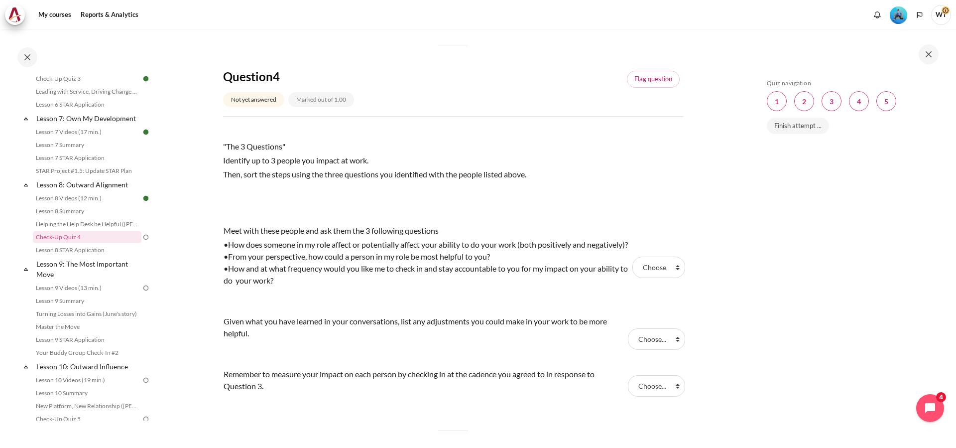
scroll to position [711, 0]
click at [632, 255] on select "Choose... Step 1 Step 2 Step 3" at bounding box center [658, 265] width 52 height 21
click at [574, 285] on div "•How and at what frequency would you like me to check in and stay accountable t…" at bounding box center [427, 273] width 406 height 24
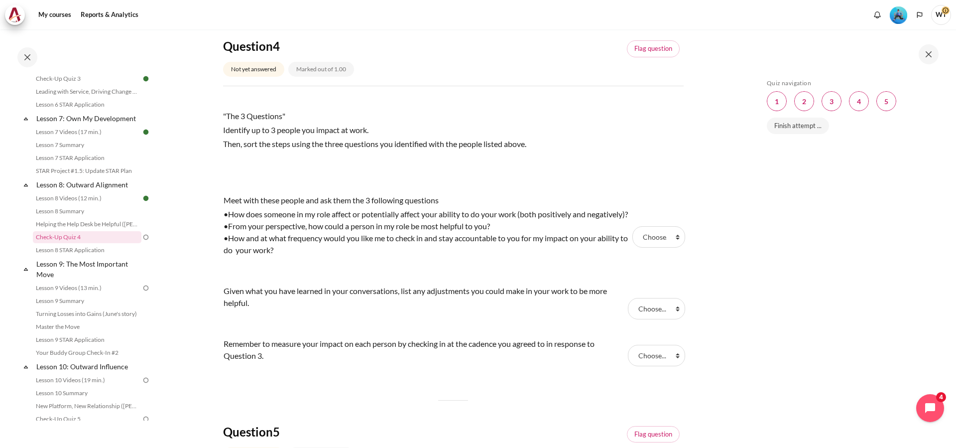
scroll to position [762, 0]
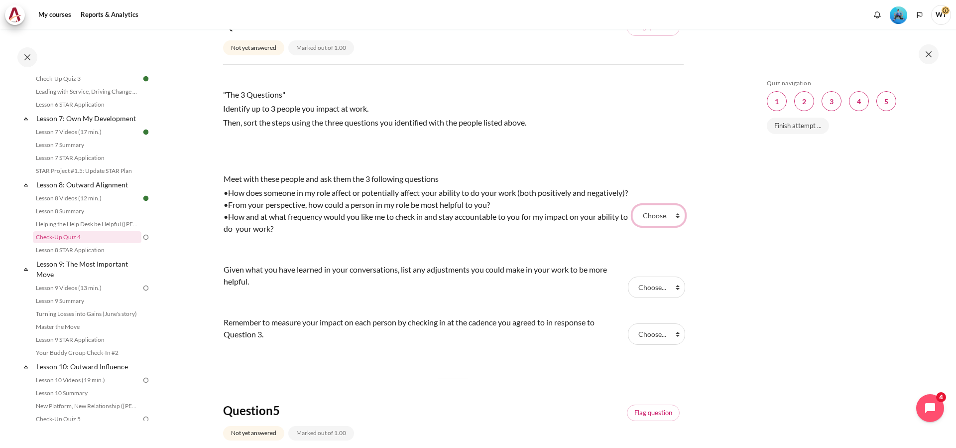
click at [632, 205] on select "Choose... Step 1 Step 2 Step 3" at bounding box center [658, 215] width 52 height 21
select select "1"
click option "Step 1" at bounding box center [0, 0] width 0 height 0
select select "2"
click option "Step 2" at bounding box center [0, 0] width 0 height 0
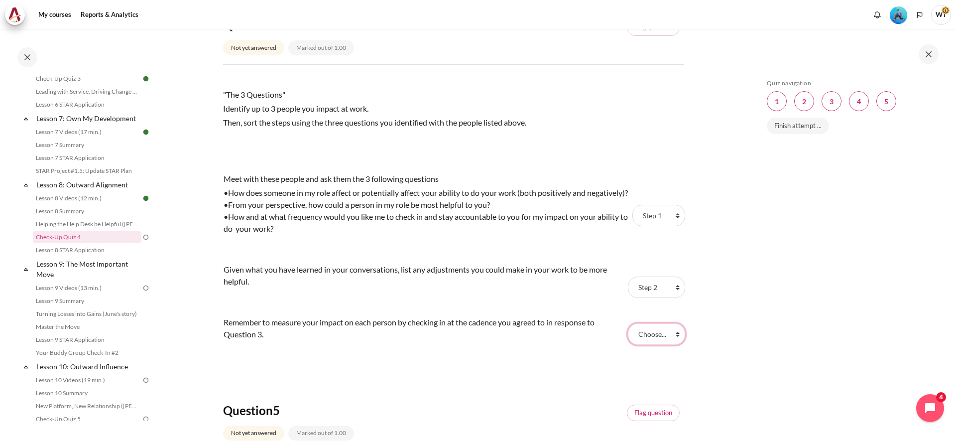
select select "3"
click option "Step 3" at bounding box center [0, 0] width 0 height 0
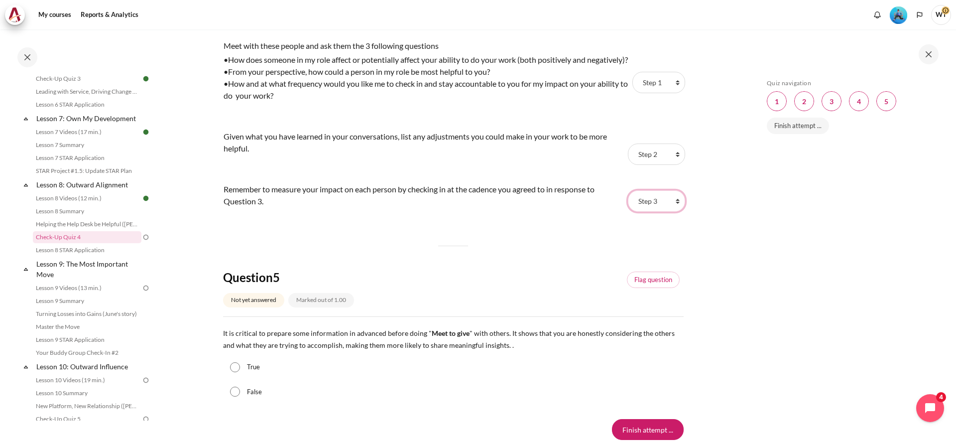
scroll to position [914, 0]
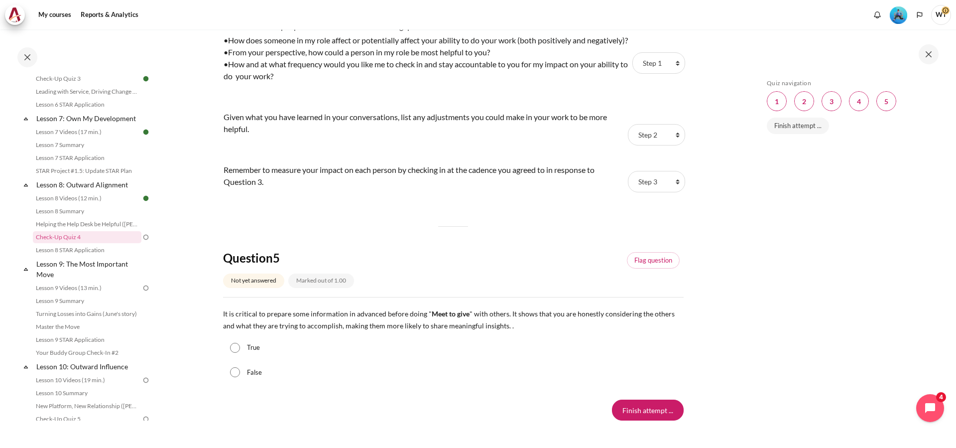
click at [237, 330] on span "It is critical to prepare some information in advanced before doing " Meet to g…" at bounding box center [449, 319] width 452 height 20
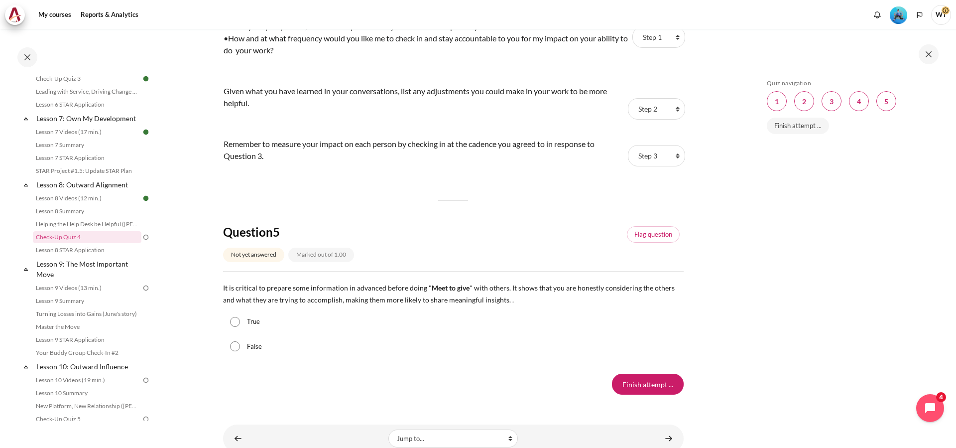
scroll to position [965, 0]
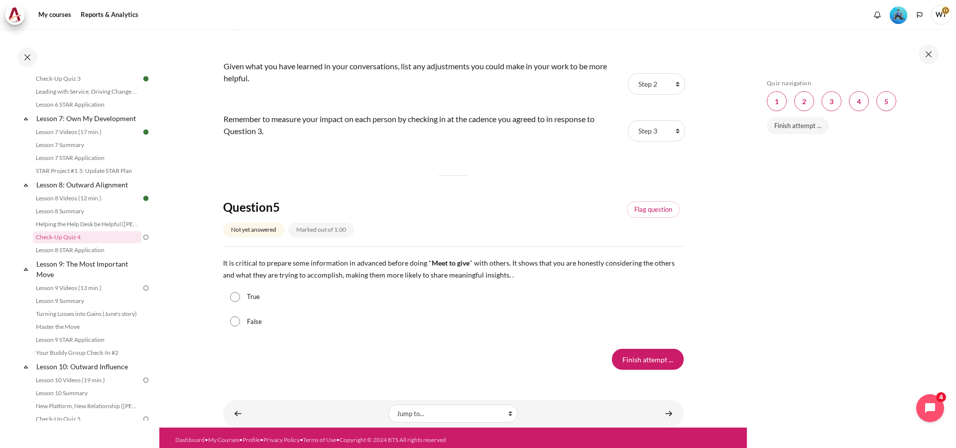
click at [249, 302] on label "True" at bounding box center [253, 297] width 13 height 10
click at [240, 302] on input "True" at bounding box center [235, 297] width 10 height 10
radio input "true"
click at [653, 369] on input "Finish attempt ..." at bounding box center [648, 359] width 72 height 21
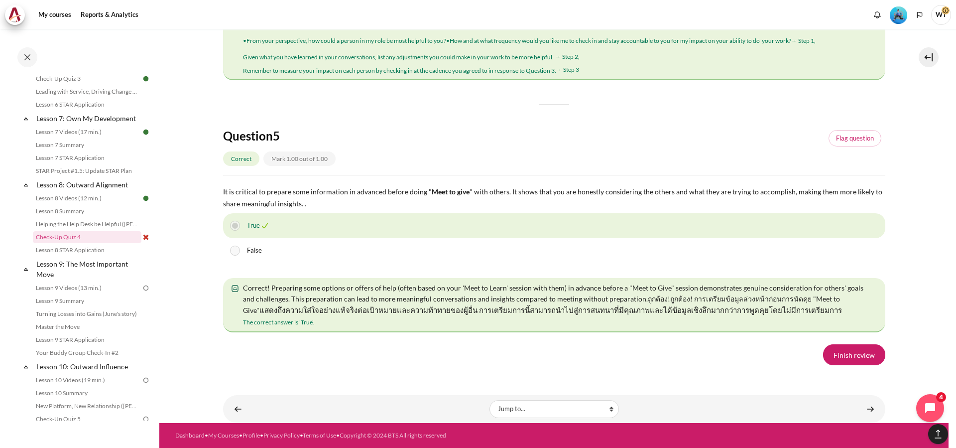
scroll to position [1727, 0]
click at [842, 354] on link "Finish review" at bounding box center [854, 354] width 62 height 21
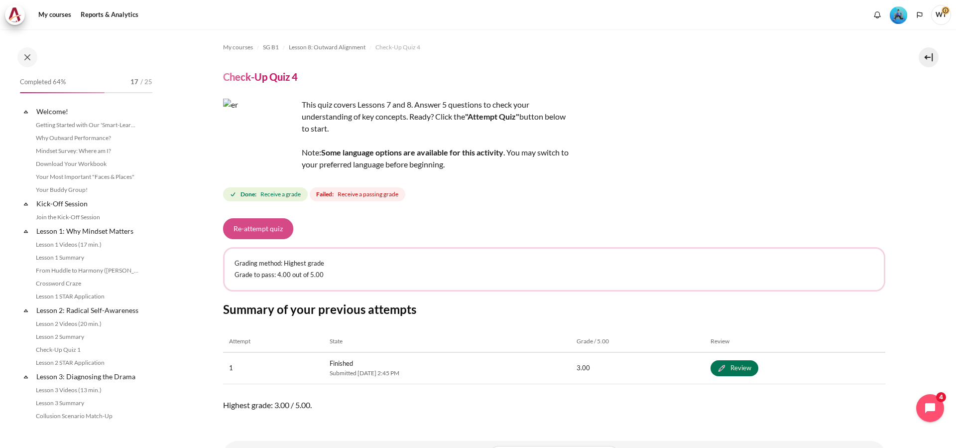
scroll to position [648, 0]
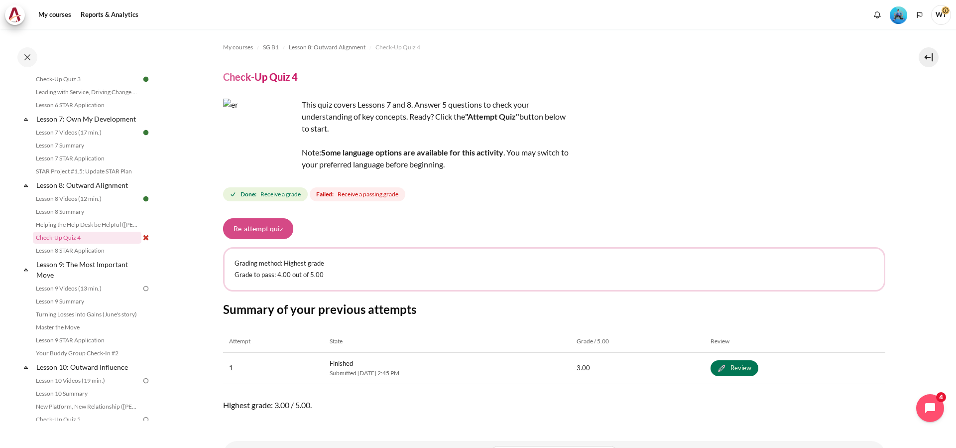
click at [274, 229] on button "Re-attempt quiz" at bounding box center [258, 228] width 70 height 21
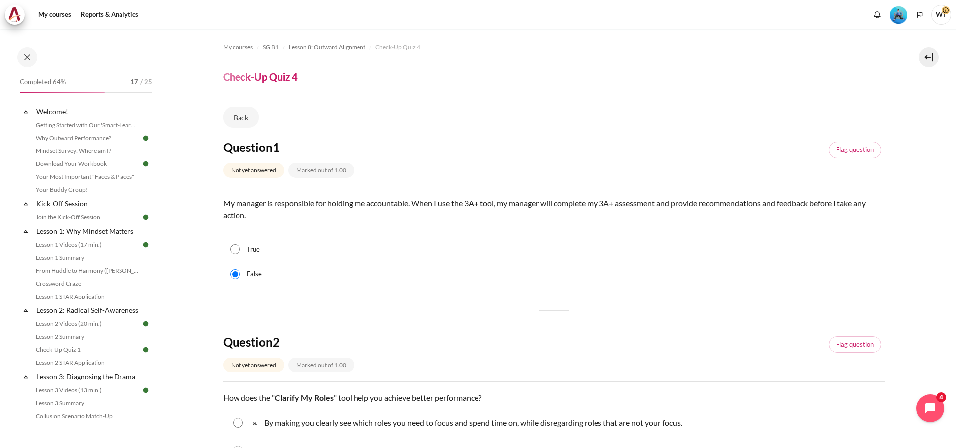
scroll to position [102, 0]
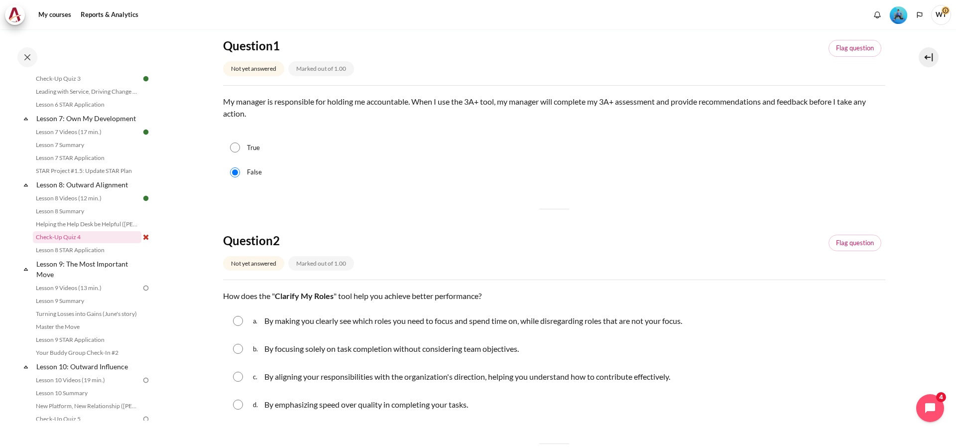
click at [239, 375] on input "Content" at bounding box center [238, 376] width 10 height 10
radio input "true"
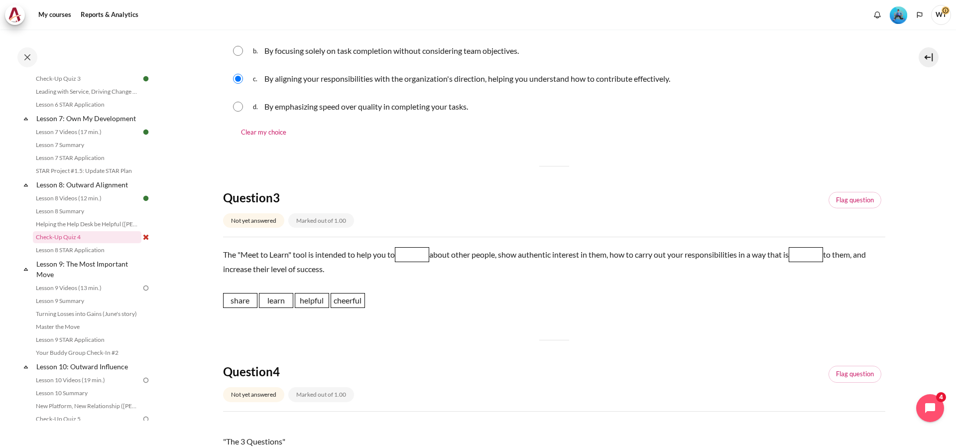
scroll to position [406, 0]
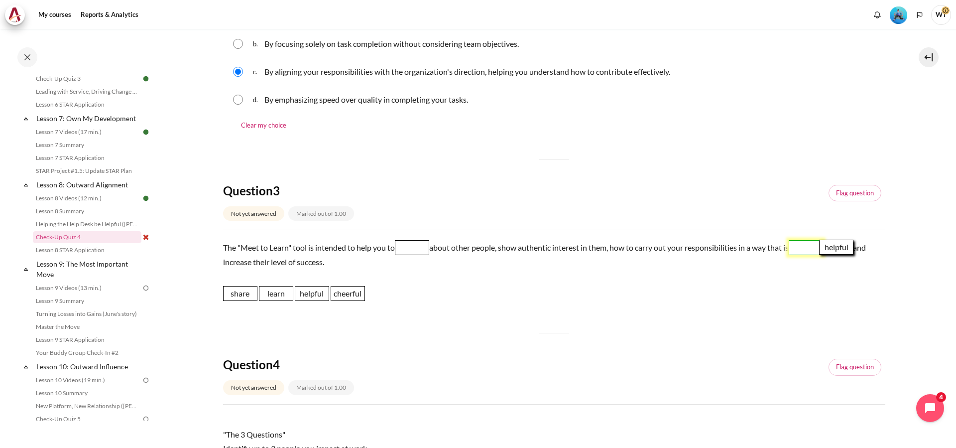
drag, startPoint x: 307, startPoint y: 294, endPoint x: 800, endPoint y: 252, distance: 494.8
click at [827, 248] on span "helpful" at bounding box center [836, 246] width 34 height 15
drag, startPoint x: 274, startPoint y: 295, endPoint x: 413, endPoint y: 250, distance: 145.5
click at [413, 250] on span "learn" at bounding box center [409, 251] width 34 height 15
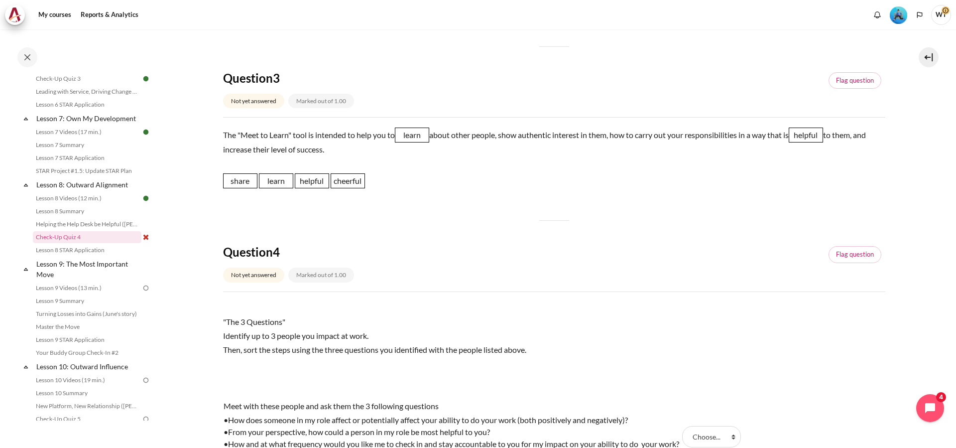
scroll to position [660, 0]
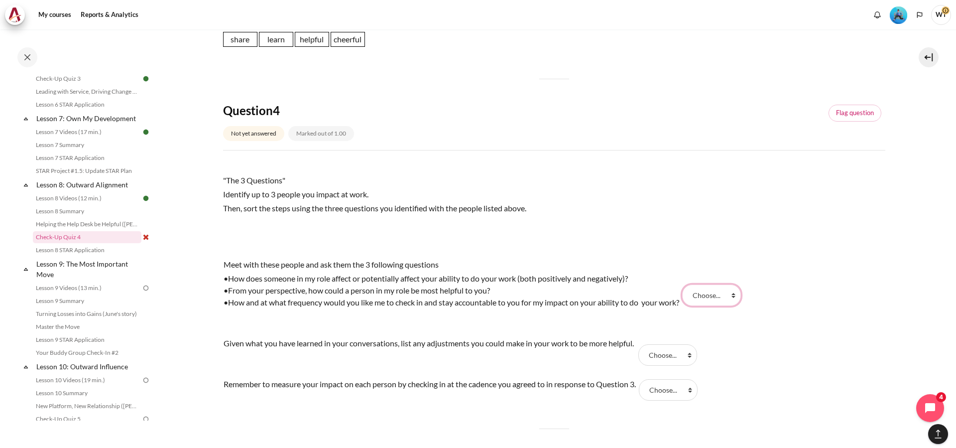
click at [682, 284] on select "Choose... Step 3 Step 2 Step 1" at bounding box center [711, 294] width 59 height 21
select select "3"
click option "Step 1" at bounding box center [0, 0] width 0 height 0
select select "2"
click option "Step 2" at bounding box center [0, 0] width 0 height 0
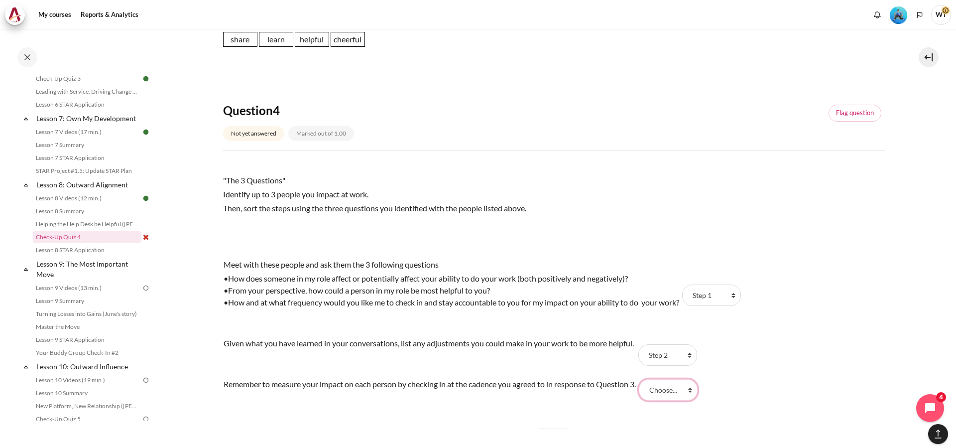
click at [639, 379] on select "Choose... Step 3 Step 2 Step 1" at bounding box center [668, 389] width 59 height 21
select select "1"
click option "Step 3" at bounding box center [0, 0] width 0 height 0
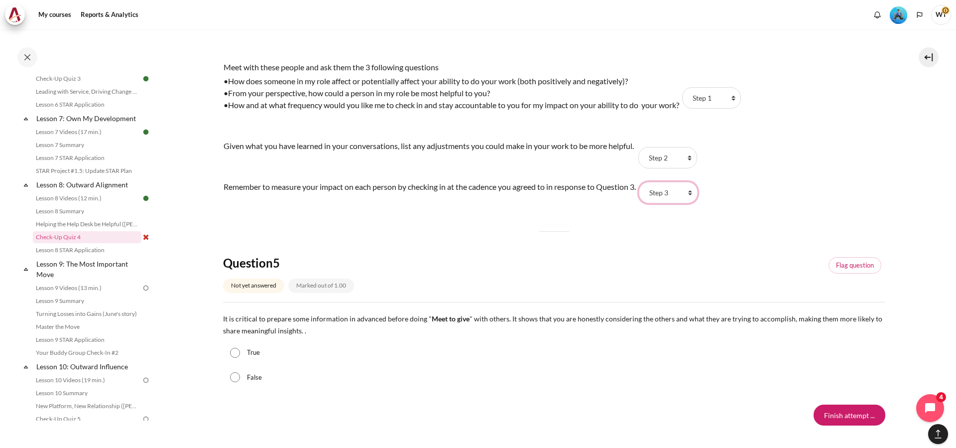
scroll to position [863, 0]
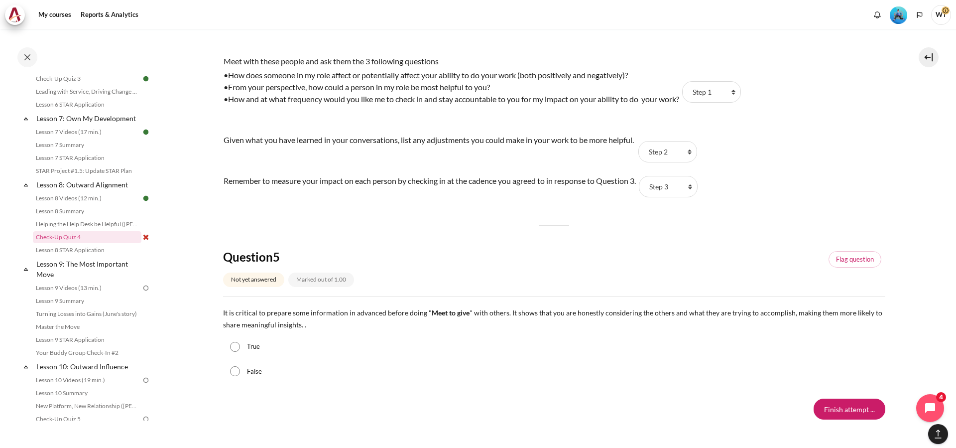
click at [230, 342] on div "True" at bounding box center [554, 346] width 662 height 25
drag, startPoint x: 236, startPoint y: 344, endPoint x: 240, endPoint y: 345, distance: 5.0
click at [236, 344] on input "True" at bounding box center [235, 347] width 10 height 10
radio input "true"
click at [837, 409] on input "Finish attempt ..." at bounding box center [850, 408] width 72 height 21
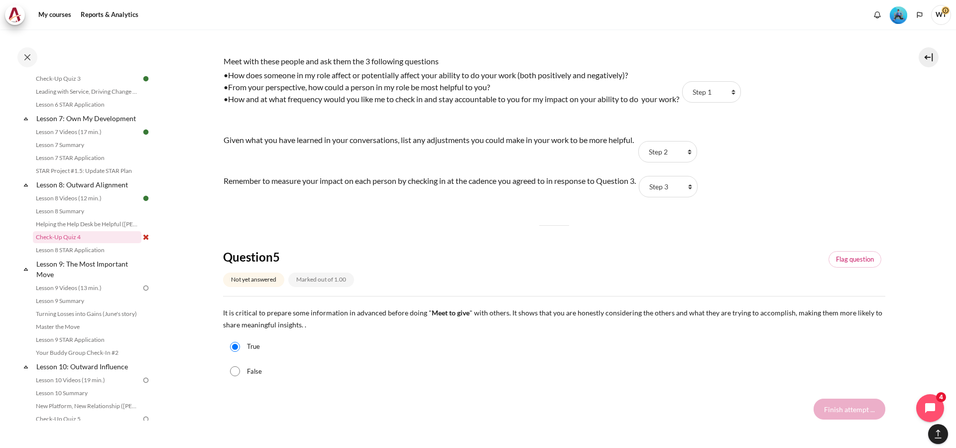
scroll to position [901, 0]
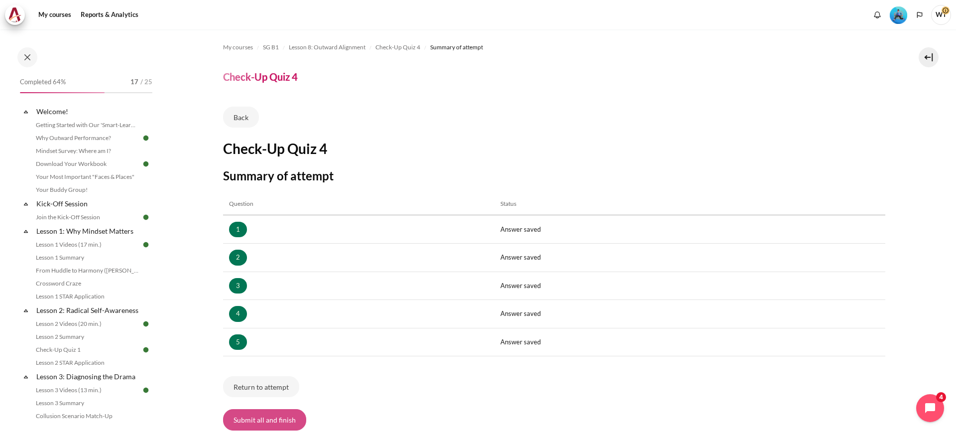
scroll to position [649, 0]
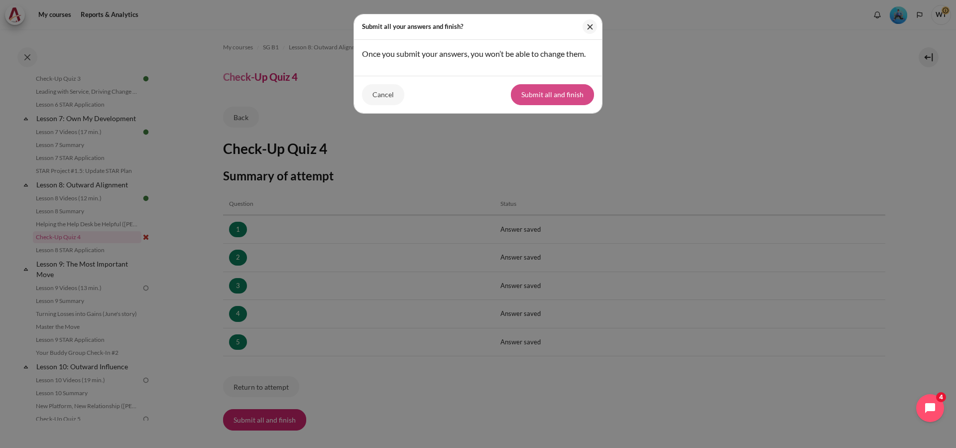
click at [548, 103] on button "Submit all and finish" at bounding box center [552, 94] width 83 height 21
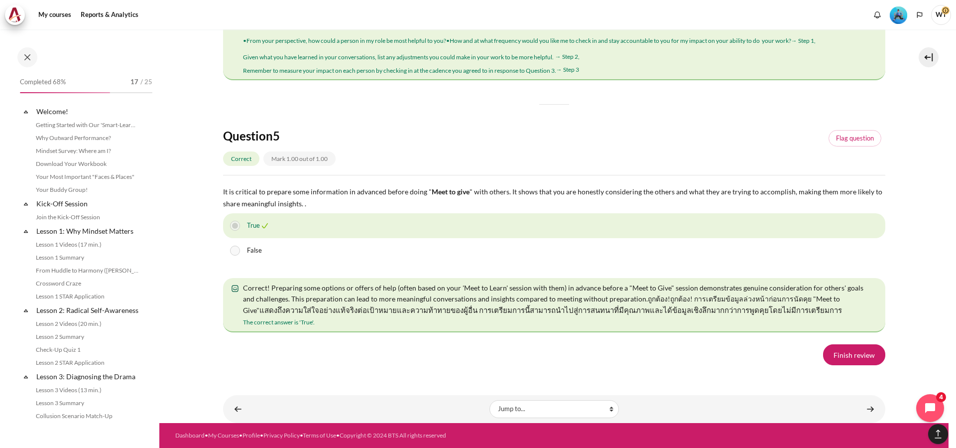
scroll to position [649, 0]
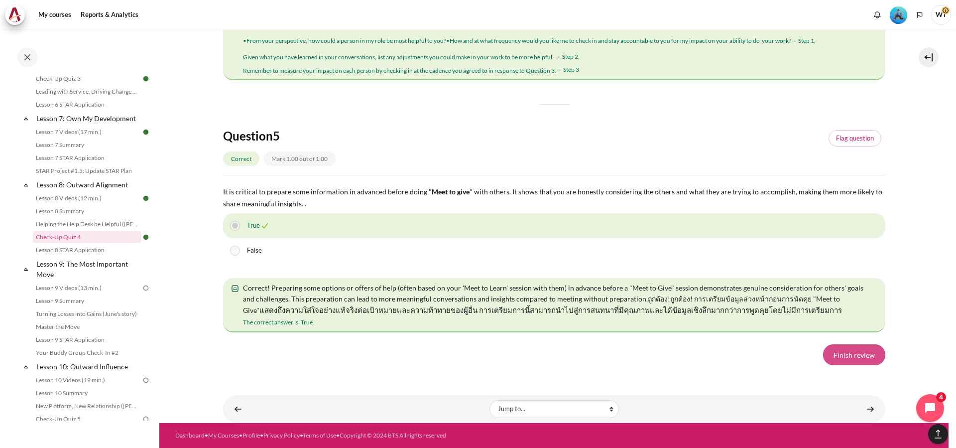
click at [859, 357] on link "Finish review" at bounding box center [854, 354] width 62 height 21
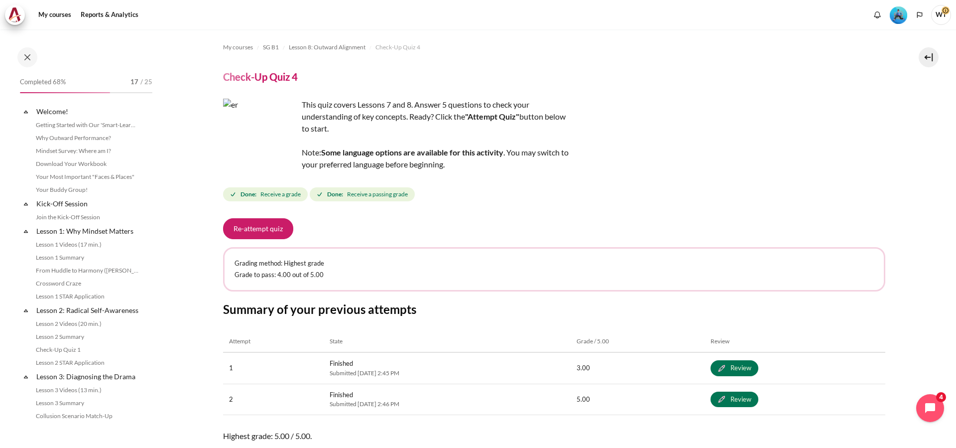
scroll to position [648, 0]
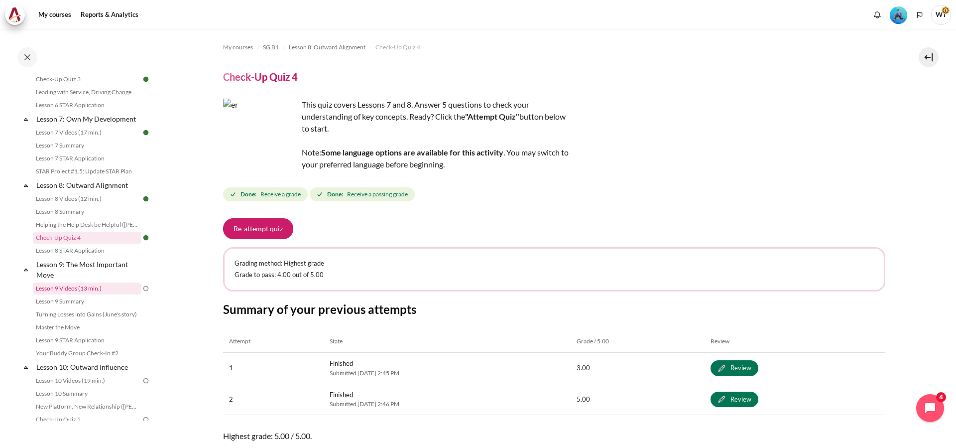
click at [96, 294] on link "Lesson 9 Videos (13 min.)" at bounding box center [87, 288] width 109 height 12
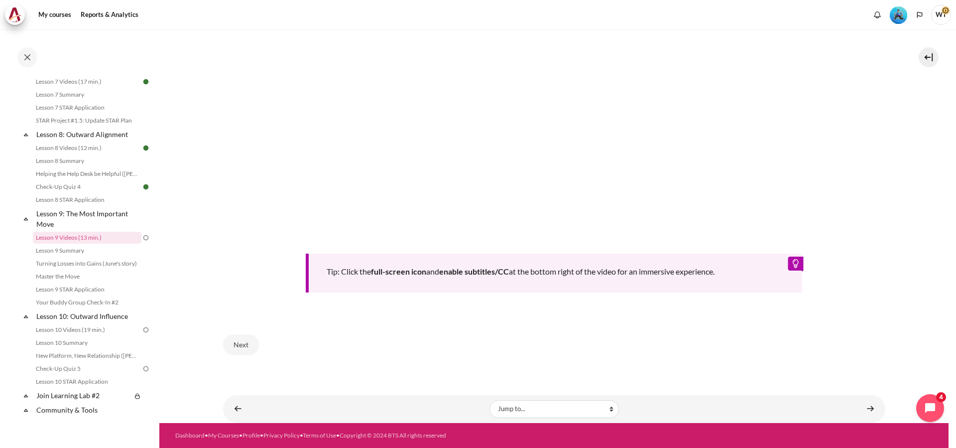
scroll to position [310, 0]
